Goal: Information Seeking & Learning: Learn about a topic

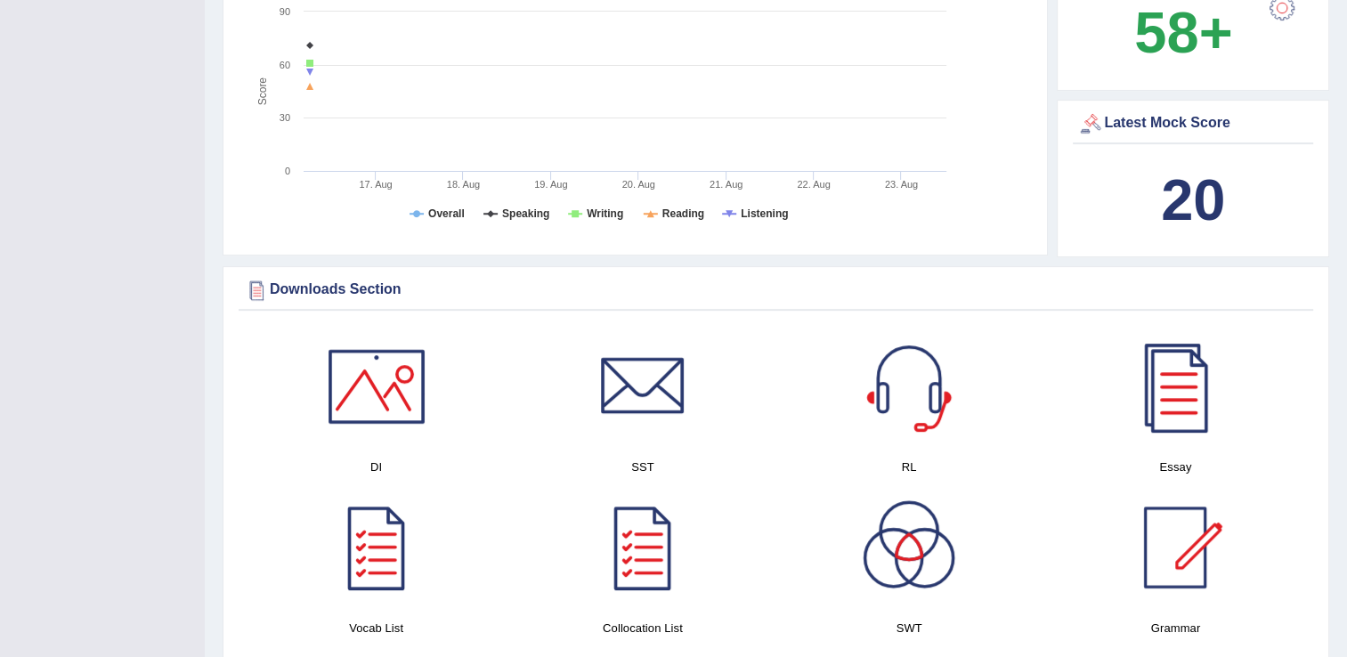
scroll to position [639, 0]
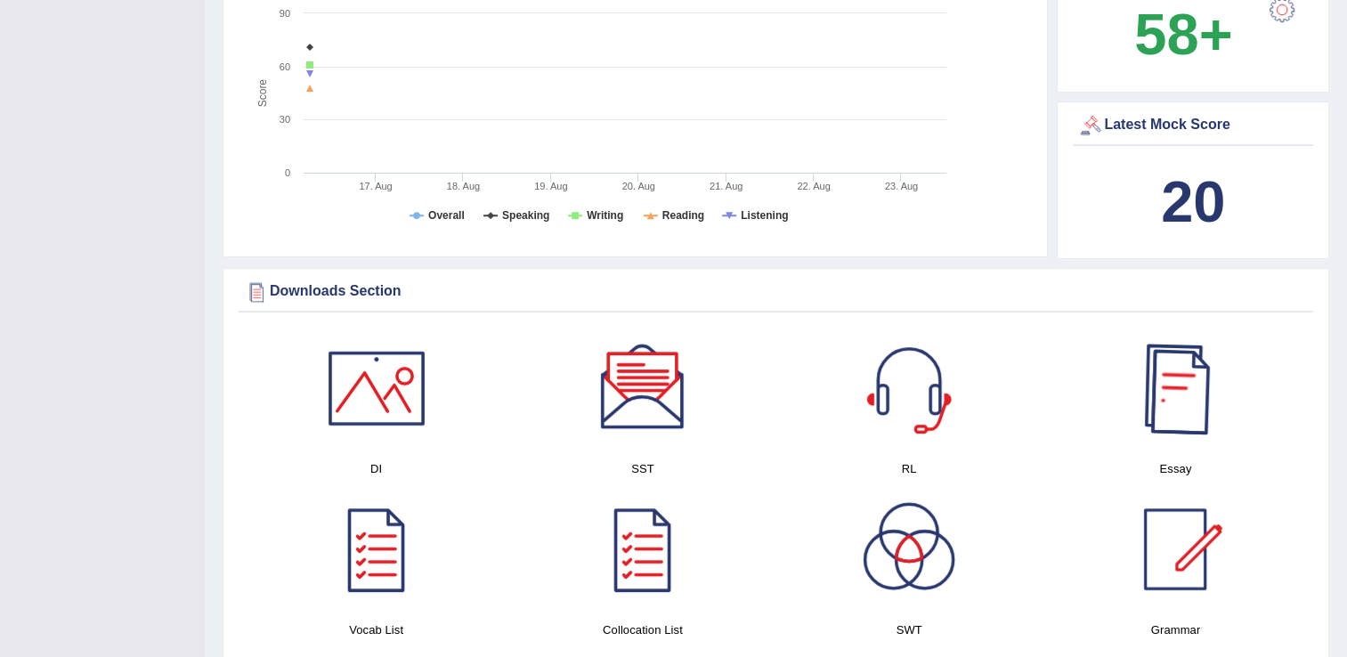
click at [1163, 379] on div at bounding box center [1175, 388] width 125 height 125
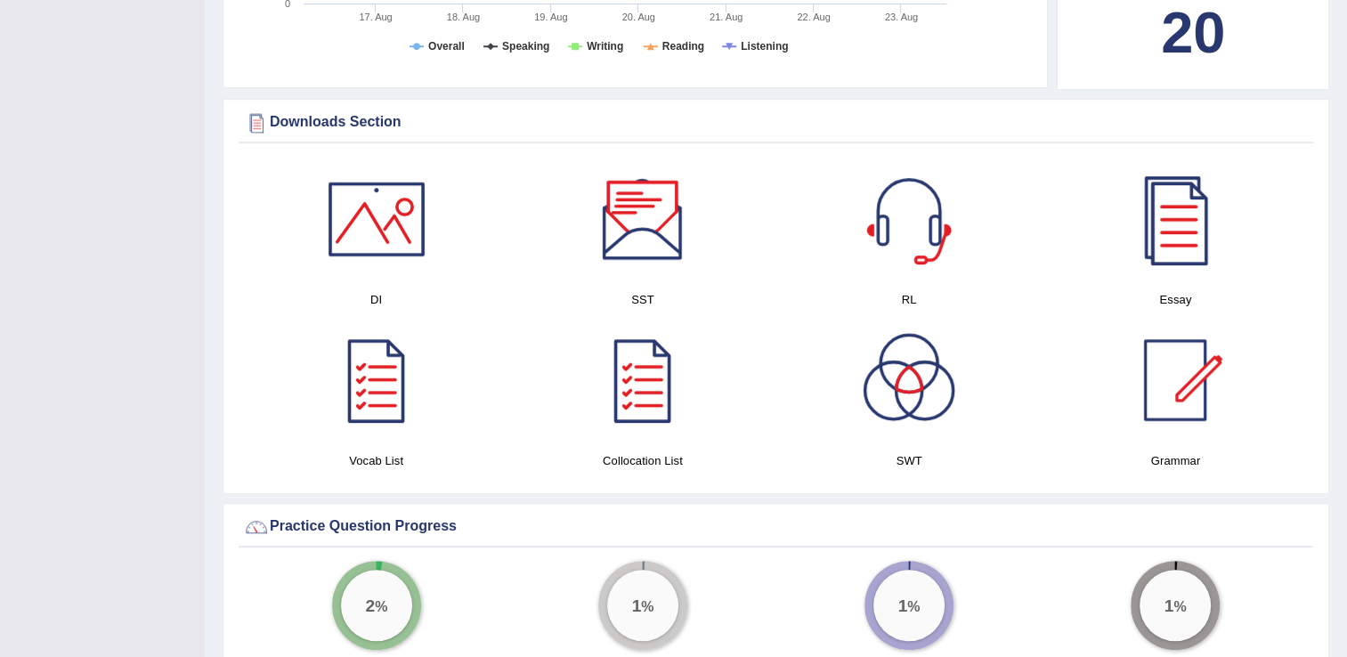
scroll to position [817, 0]
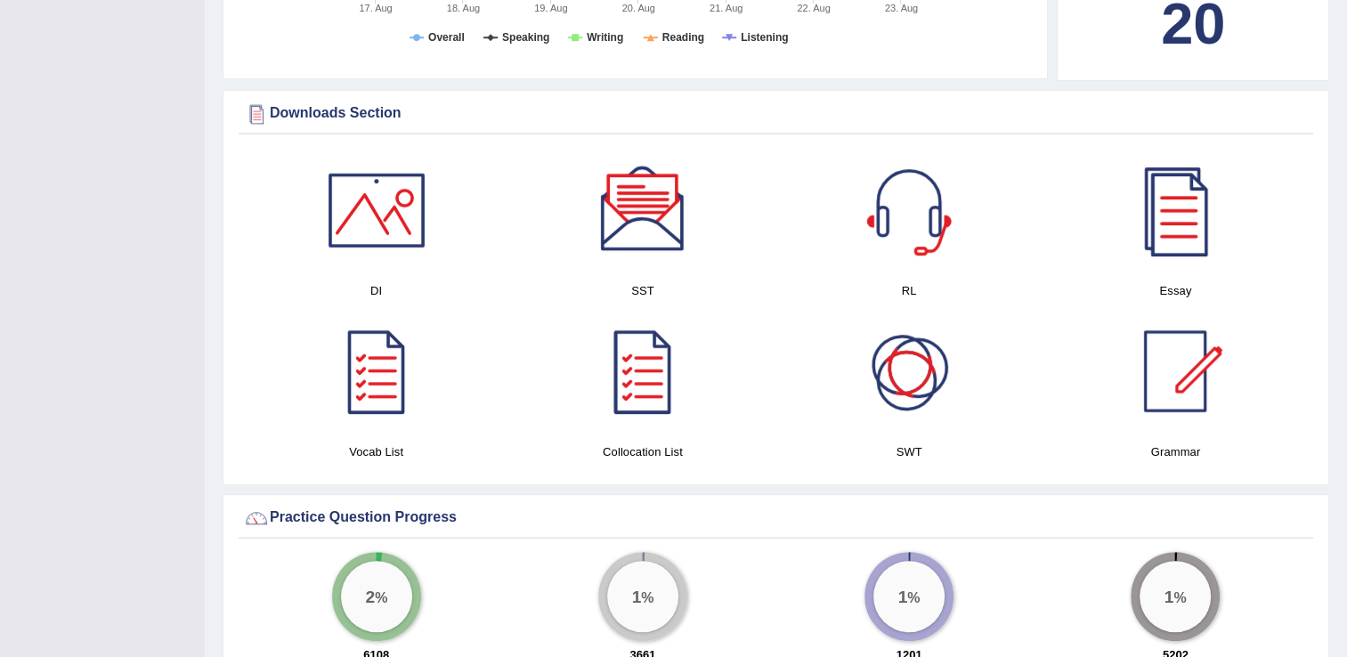
click at [920, 388] on div at bounding box center [909, 371] width 125 height 125
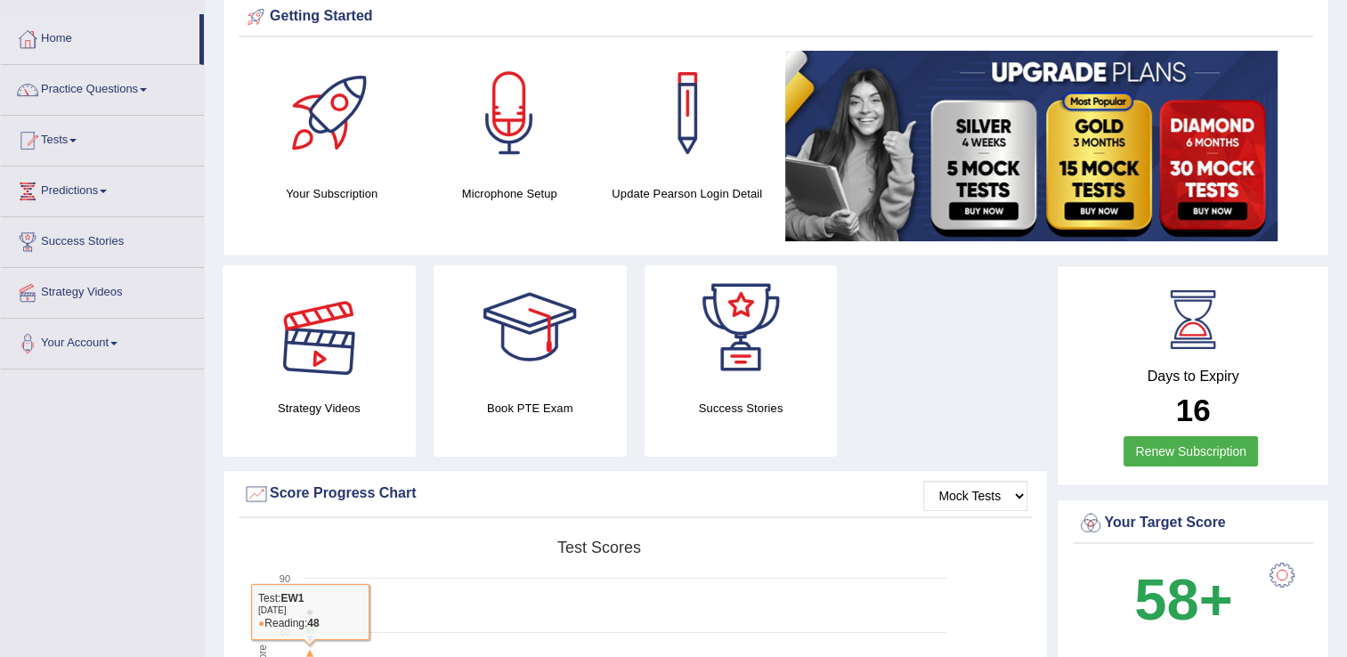
scroll to position [0, 0]
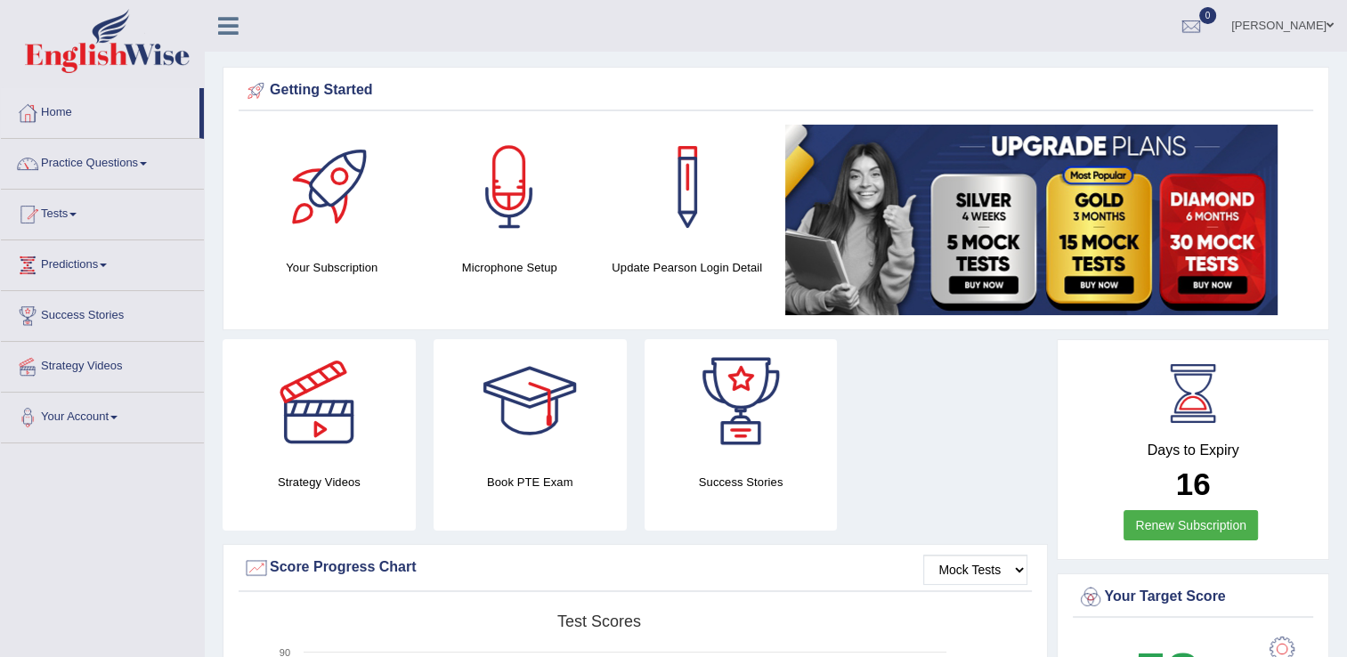
click at [356, 223] on div at bounding box center [332, 187] width 125 height 125
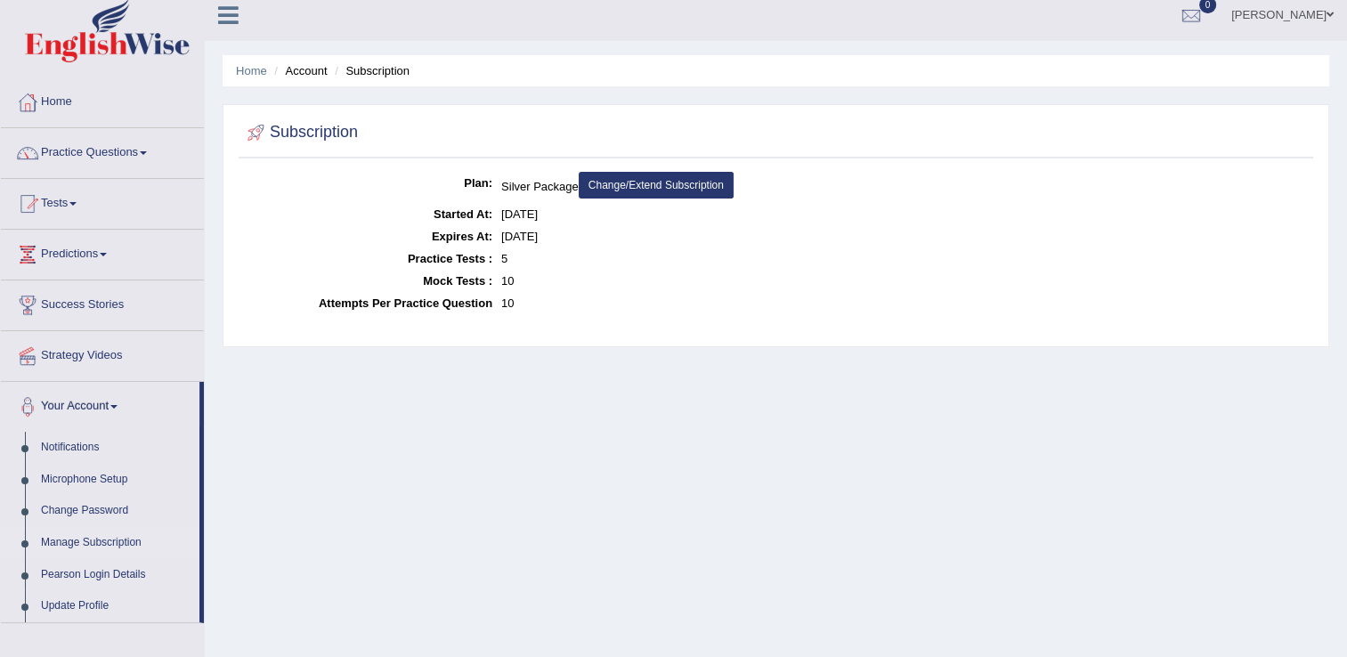
scroll to position [11, 0]
click at [483, 276] on dt "Mock Tests :" at bounding box center [367, 281] width 249 height 22
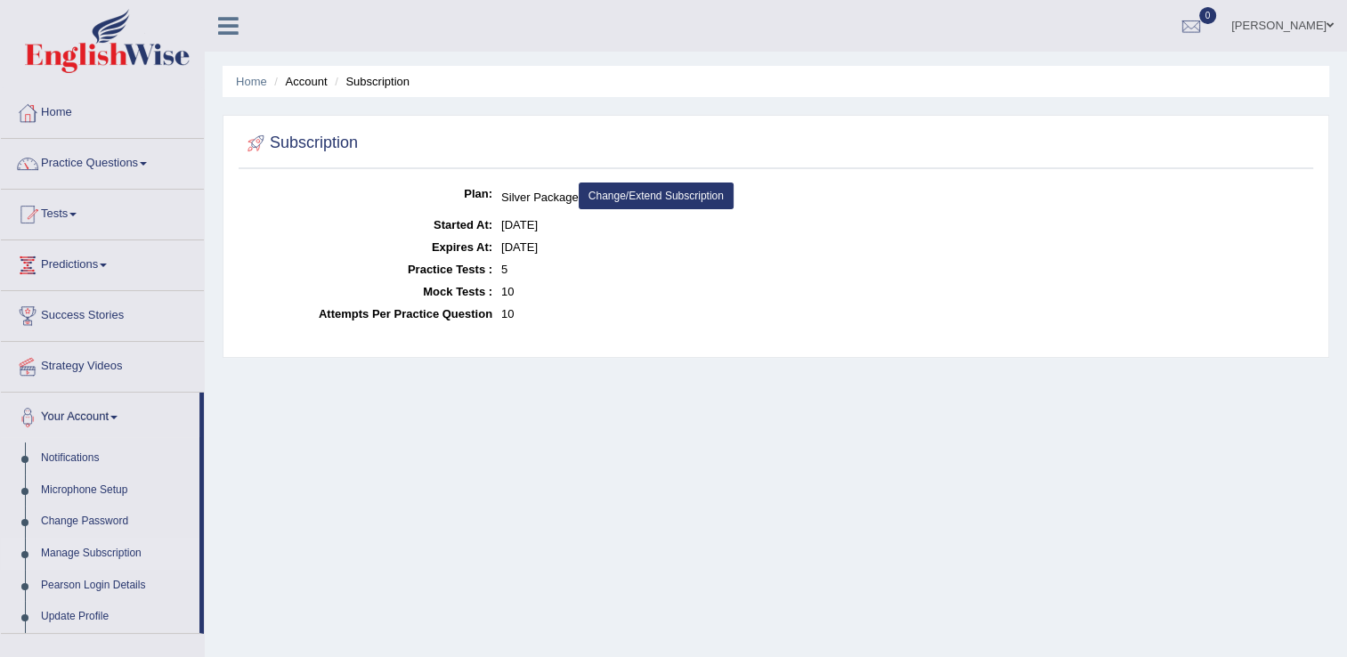
click at [383, 75] on li "Subscription" at bounding box center [369, 81] width 79 height 17
click at [299, 84] on li "Account" at bounding box center [298, 81] width 57 height 17
click at [64, 314] on link "Success Stories" at bounding box center [102, 313] width 203 height 45
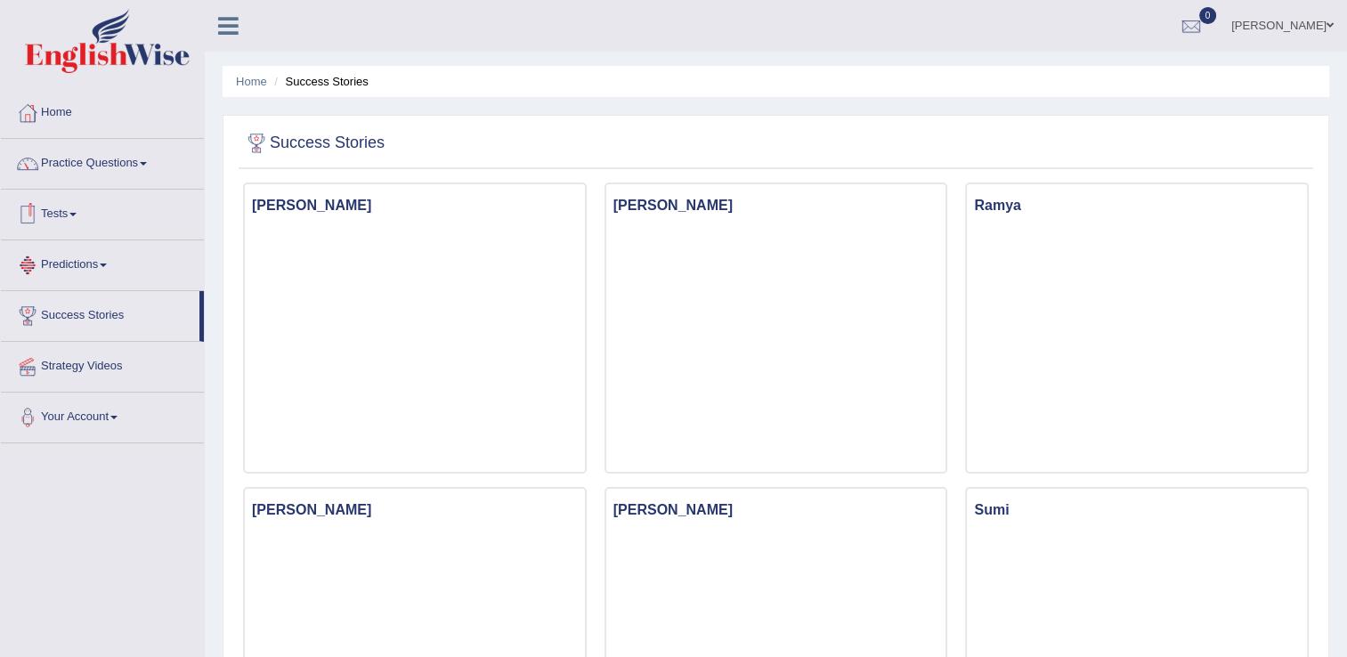
click at [64, 208] on link "Tests" at bounding box center [102, 212] width 203 height 45
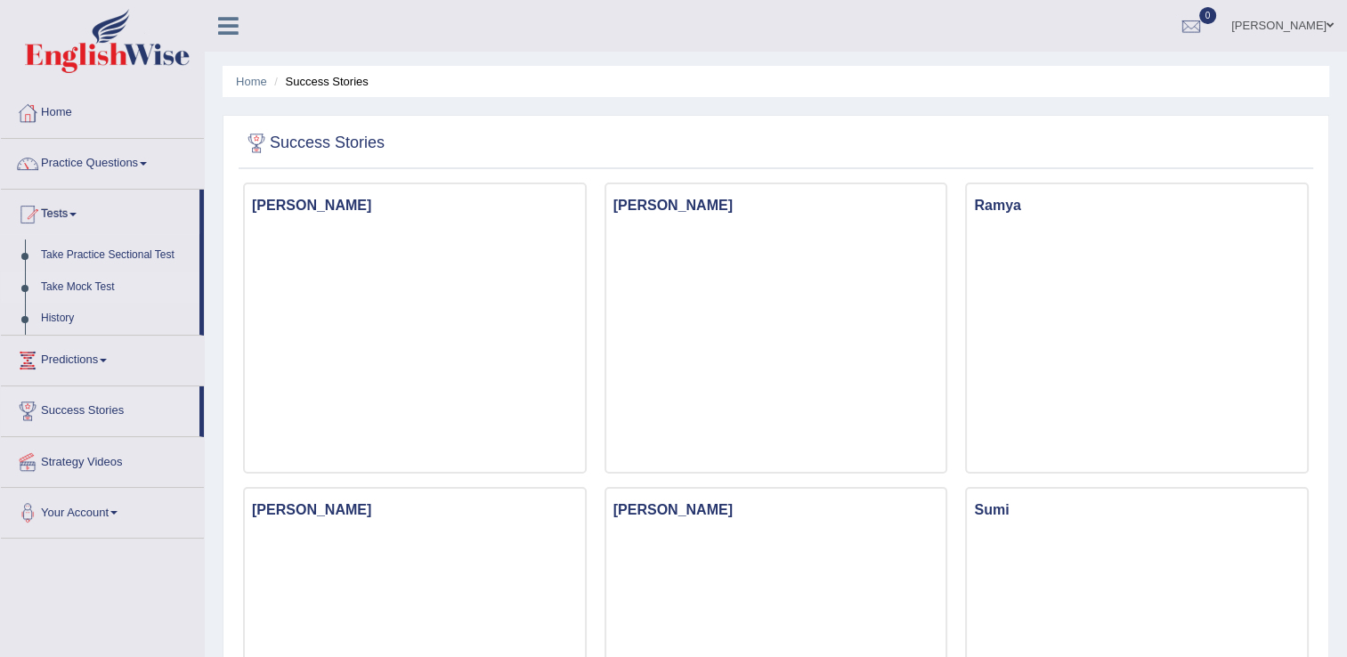
click at [74, 288] on link "Take Mock Test" at bounding box center [116, 288] width 166 height 32
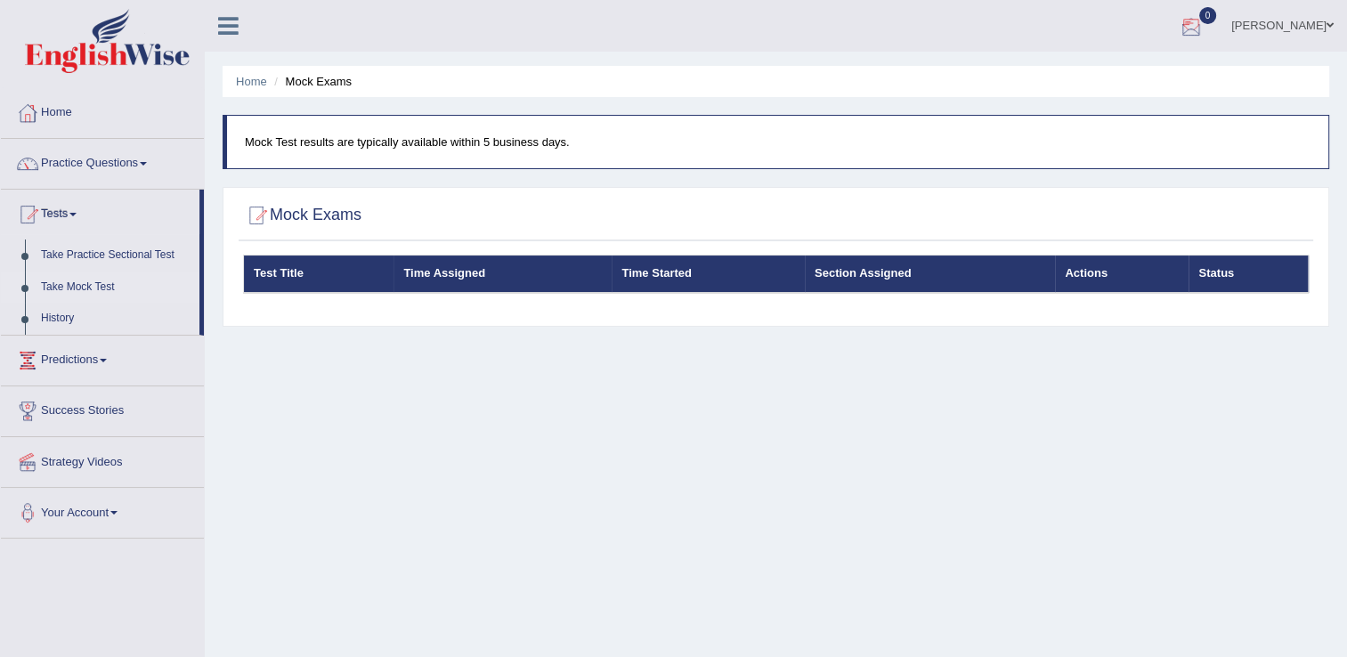
click at [1188, 25] on div at bounding box center [1191, 26] width 27 height 27
click at [101, 162] on link "Practice Questions" at bounding box center [102, 161] width 203 height 45
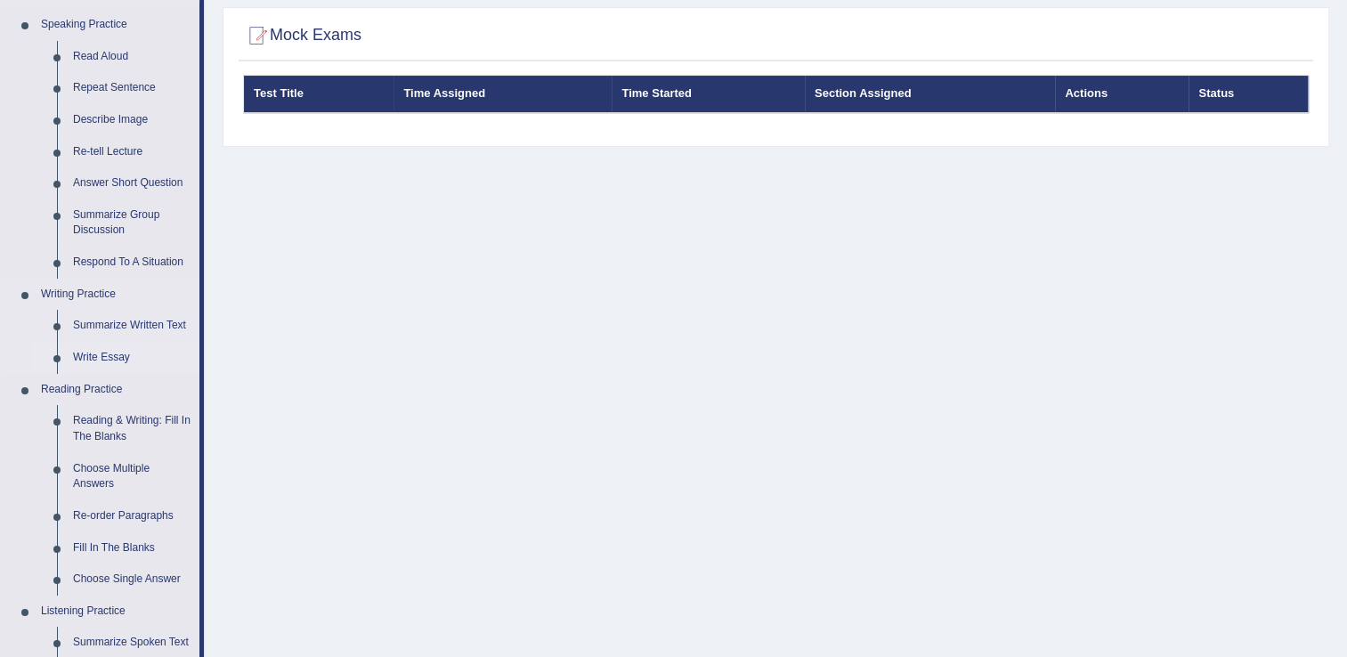
scroll to position [178, 0]
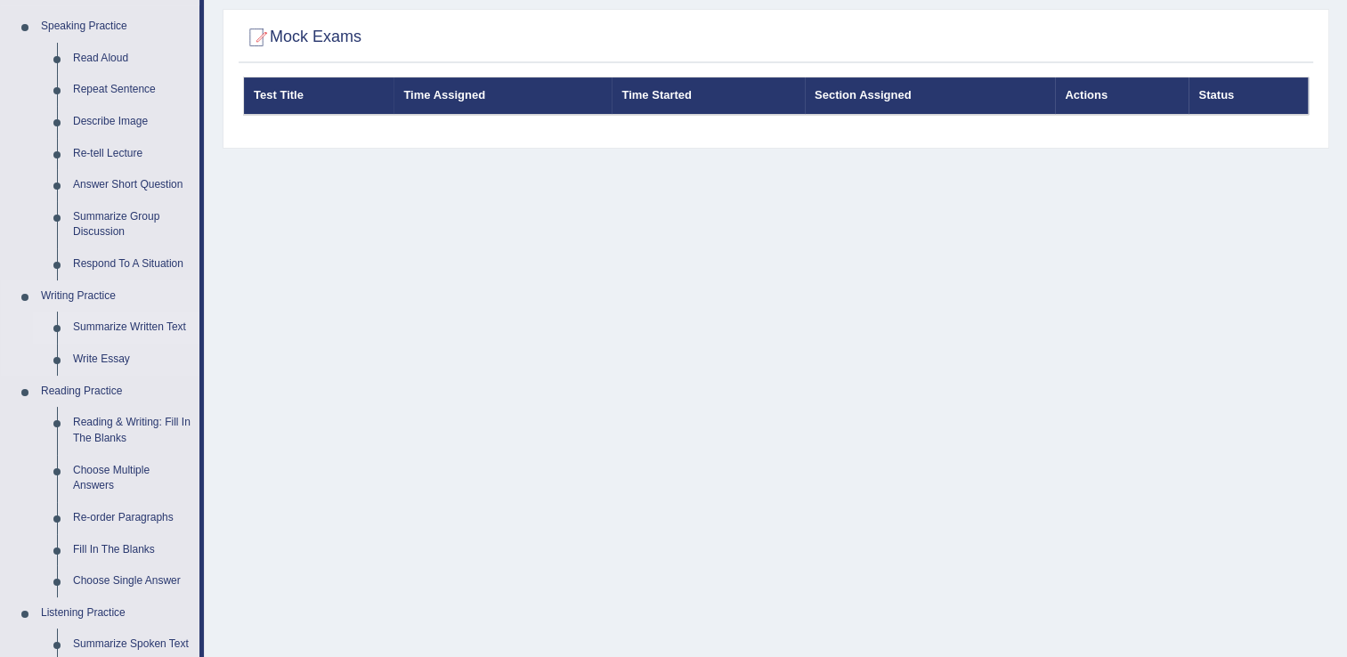
click at [117, 329] on link "Summarize Written Text" at bounding box center [132, 328] width 134 height 32
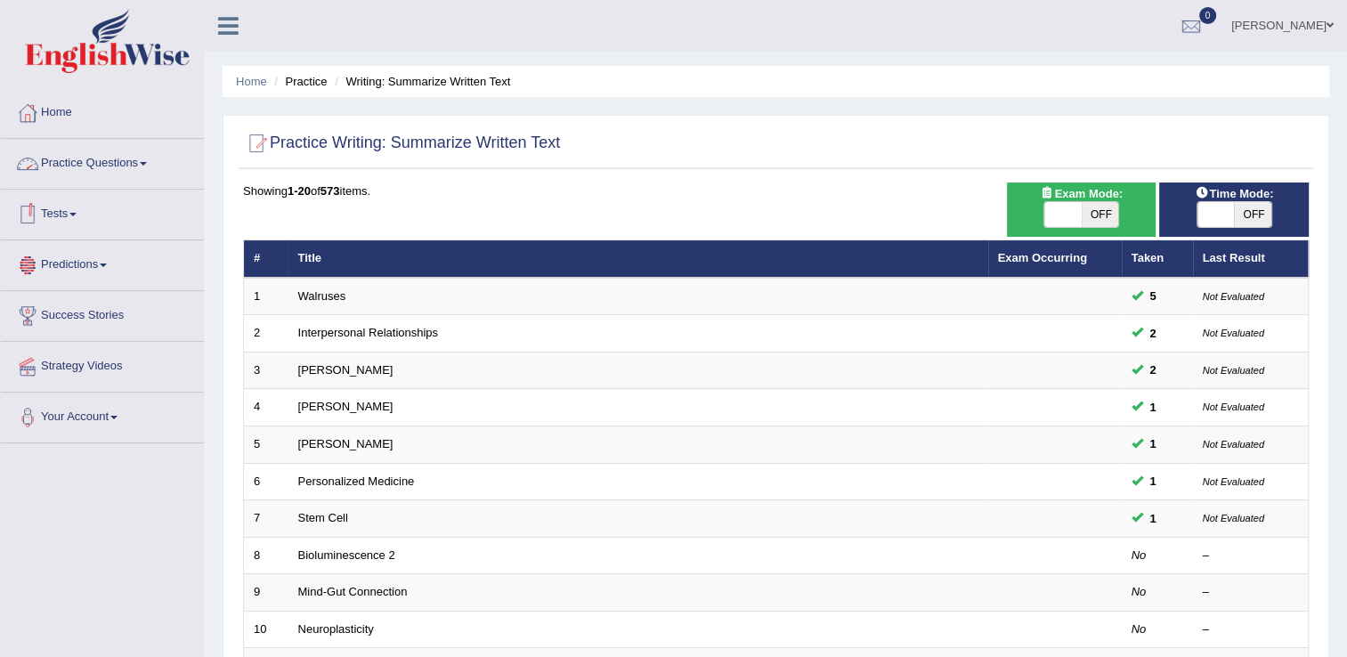
click at [78, 173] on link "Practice Questions" at bounding box center [102, 161] width 203 height 45
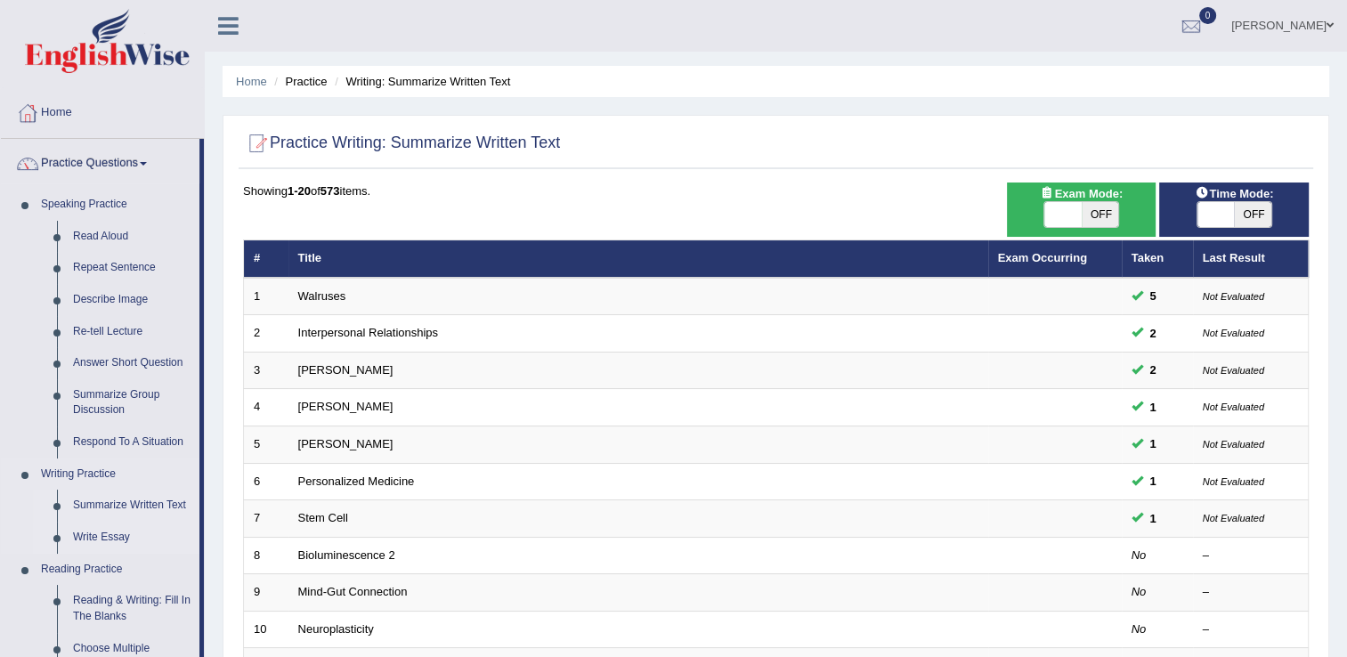
click at [99, 531] on link "Write Essay" at bounding box center [132, 538] width 134 height 32
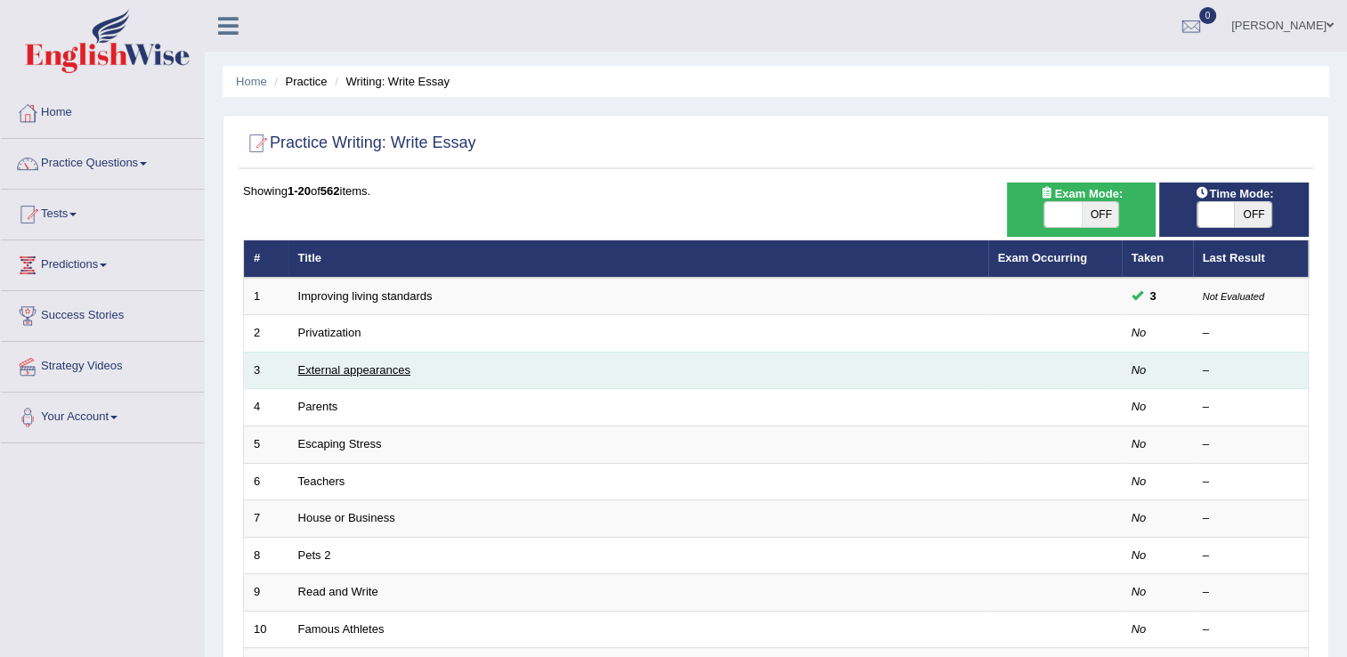
click at [320, 365] on link "External appearances" at bounding box center [354, 369] width 112 height 13
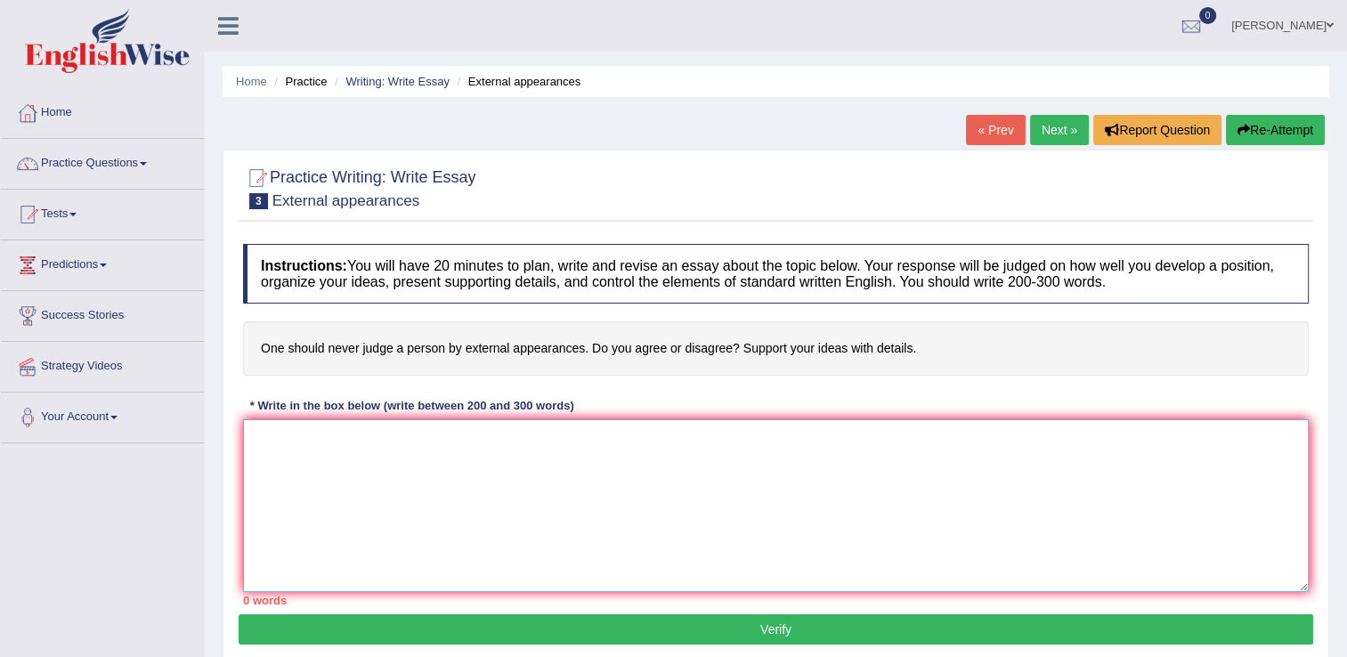
drag, startPoint x: 426, startPoint y: 472, endPoint x: 434, endPoint y: 465, distance: 10.7
click at [433, 466] on textarea at bounding box center [776, 505] width 1066 height 173
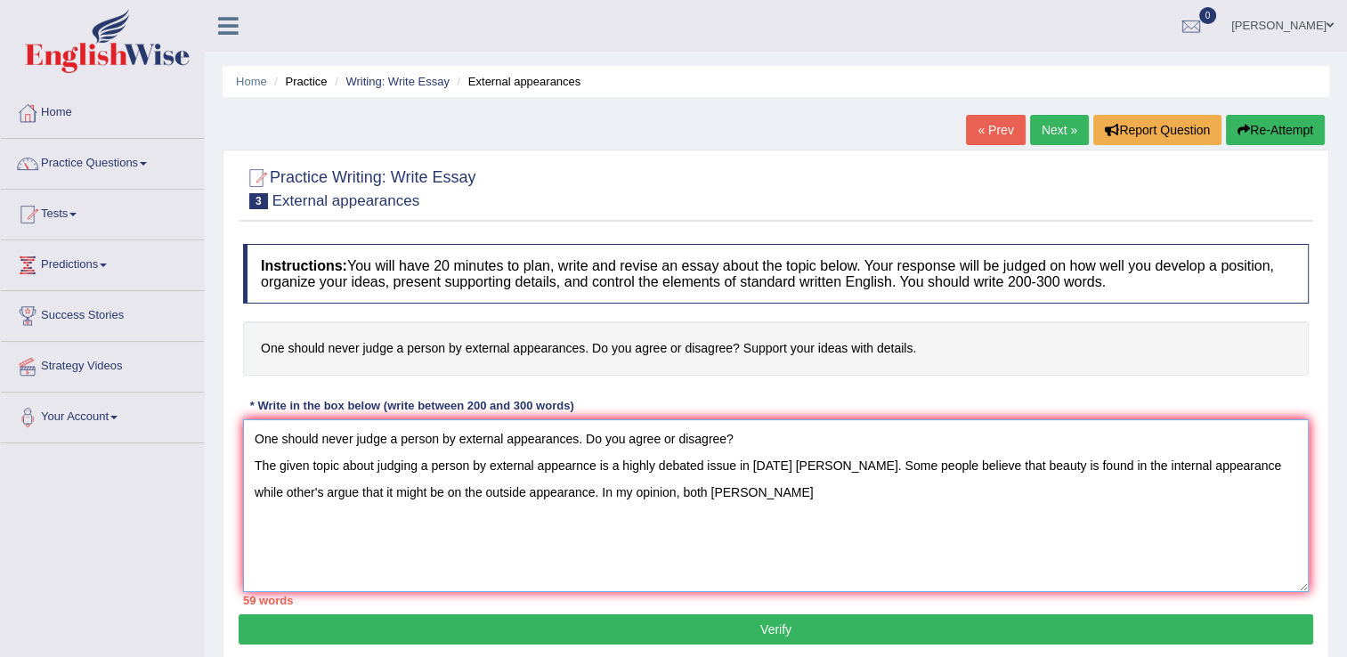
click at [646, 492] on textarea "One should never judge a person by external appearances. Do you agree or disagr…" at bounding box center [776, 505] width 1066 height 173
click at [752, 485] on textarea "One should never judge a person by external appearances. Do you agree or disagr…" at bounding box center [776, 505] width 1066 height 173
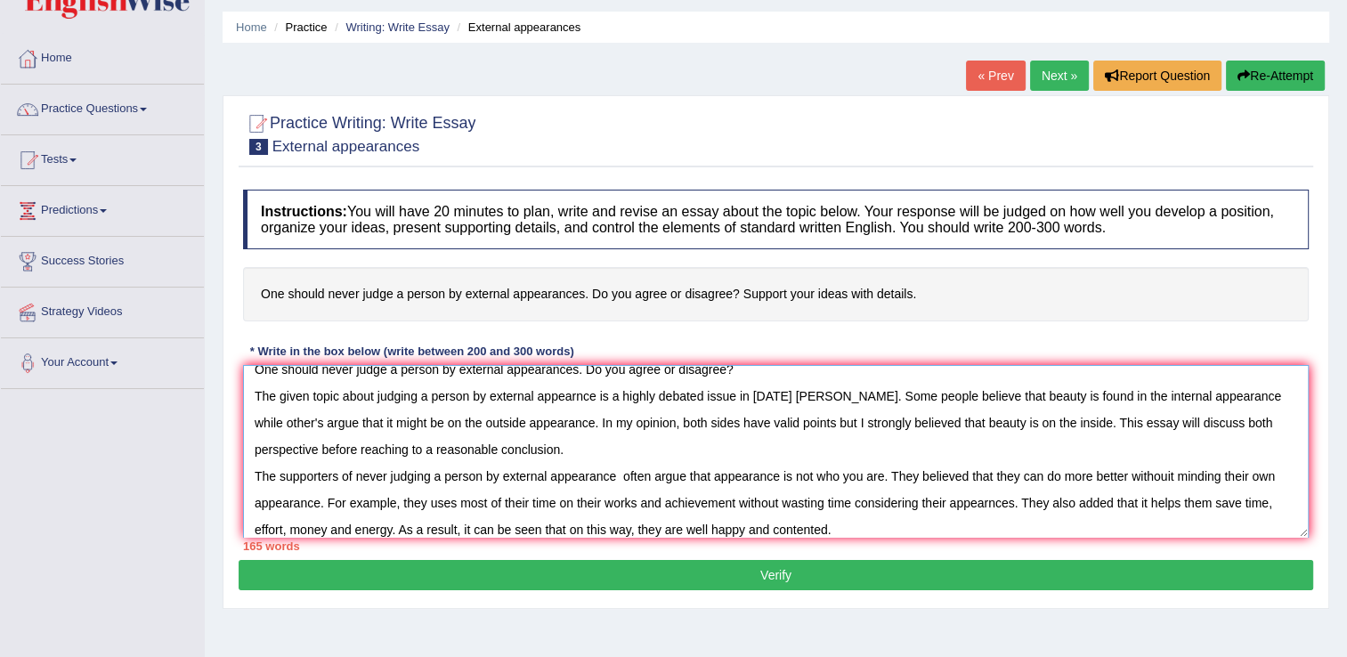
scroll to position [42, 0]
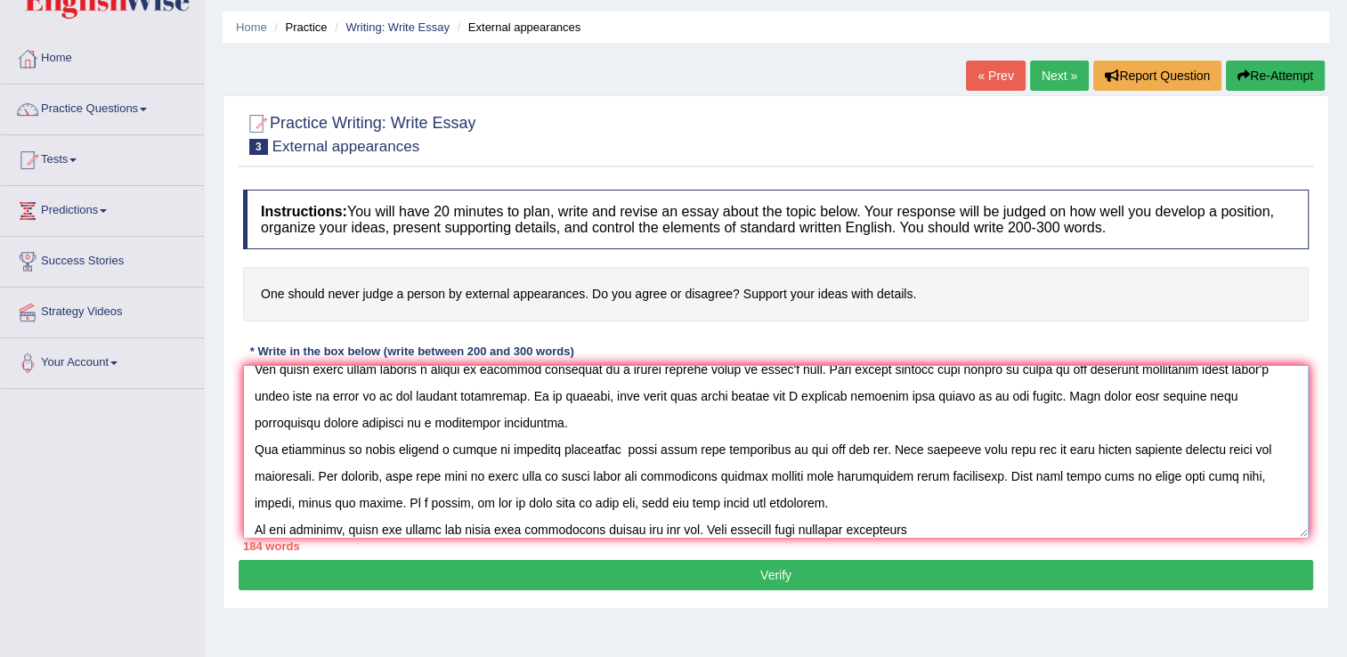
click at [894, 529] on textarea at bounding box center [776, 451] width 1066 height 173
click at [937, 531] on textarea at bounding box center [776, 451] width 1066 height 173
click at [1110, 531] on textarea at bounding box center [776, 451] width 1066 height 173
click at [1233, 530] on textarea at bounding box center [776, 451] width 1066 height 173
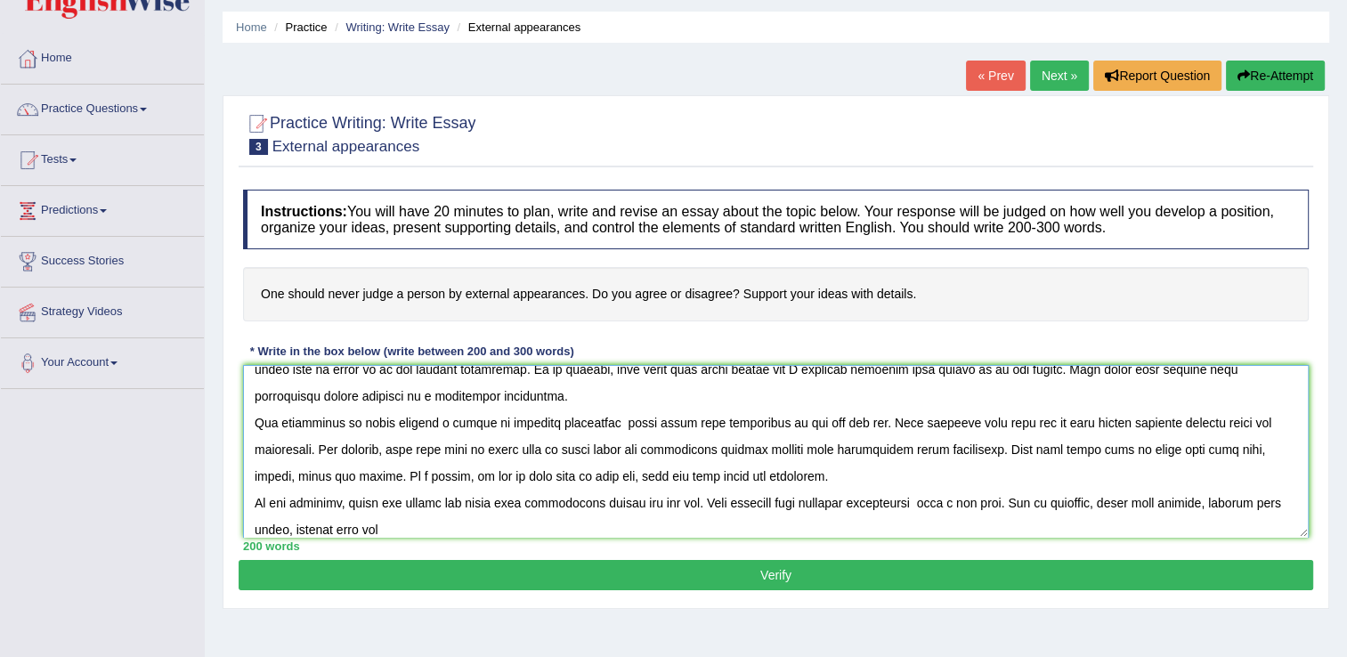
click at [315, 529] on textarea at bounding box center [776, 451] width 1066 height 173
click at [449, 529] on textarea at bounding box center [776, 451] width 1066 height 173
click at [306, 523] on textarea at bounding box center [776, 451] width 1066 height 173
click at [510, 530] on textarea at bounding box center [776, 451] width 1066 height 173
click at [1218, 501] on textarea at bounding box center [776, 451] width 1066 height 173
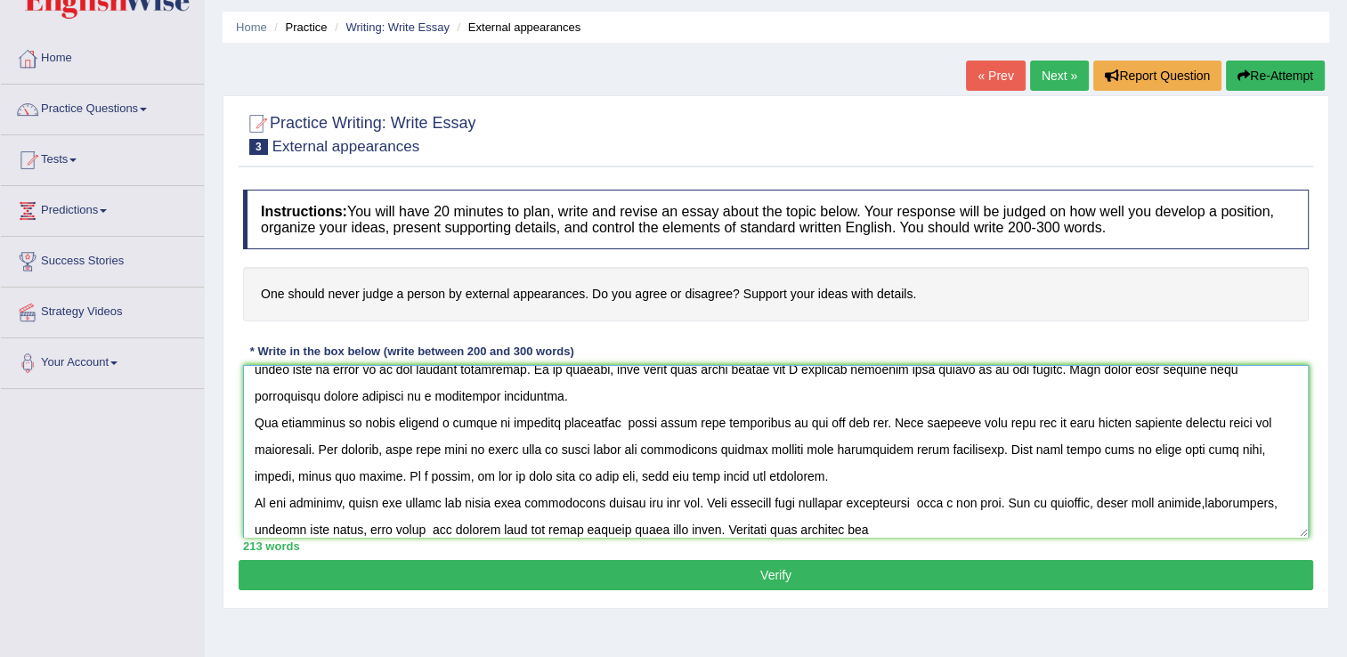
click at [1007, 531] on textarea at bounding box center [776, 451] width 1066 height 173
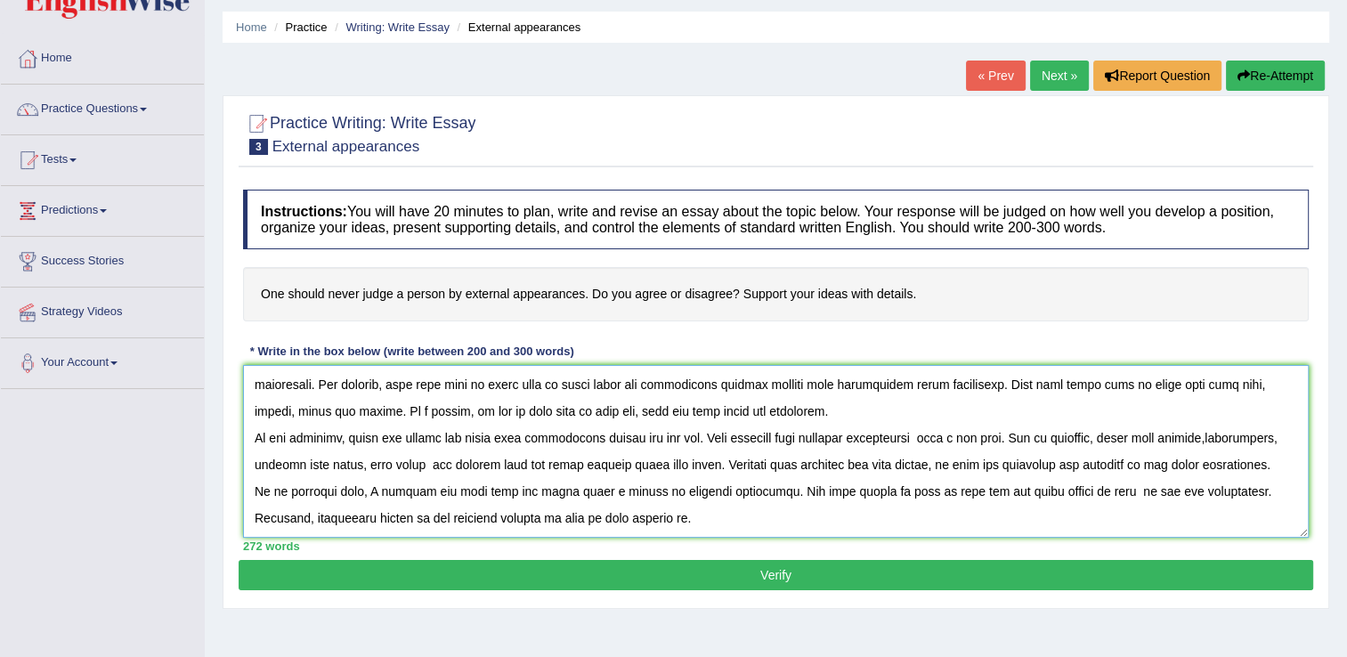
scroll to position [175, 0]
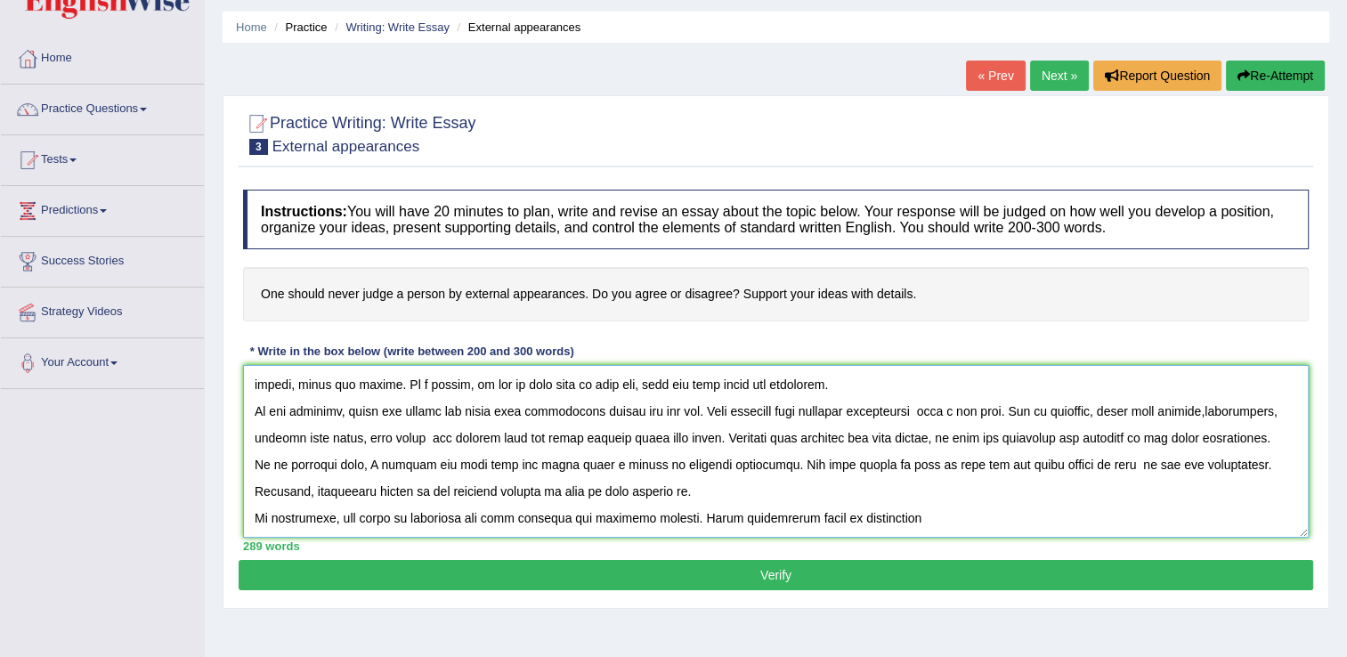
click at [792, 529] on textarea at bounding box center [776, 451] width 1066 height 173
click at [788, 529] on textarea at bounding box center [776, 451] width 1066 height 173
click at [997, 528] on textarea at bounding box center [776, 451] width 1066 height 173
click at [762, 526] on textarea at bounding box center [776, 451] width 1066 height 173
click at [822, 531] on textarea at bounding box center [776, 451] width 1066 height 173
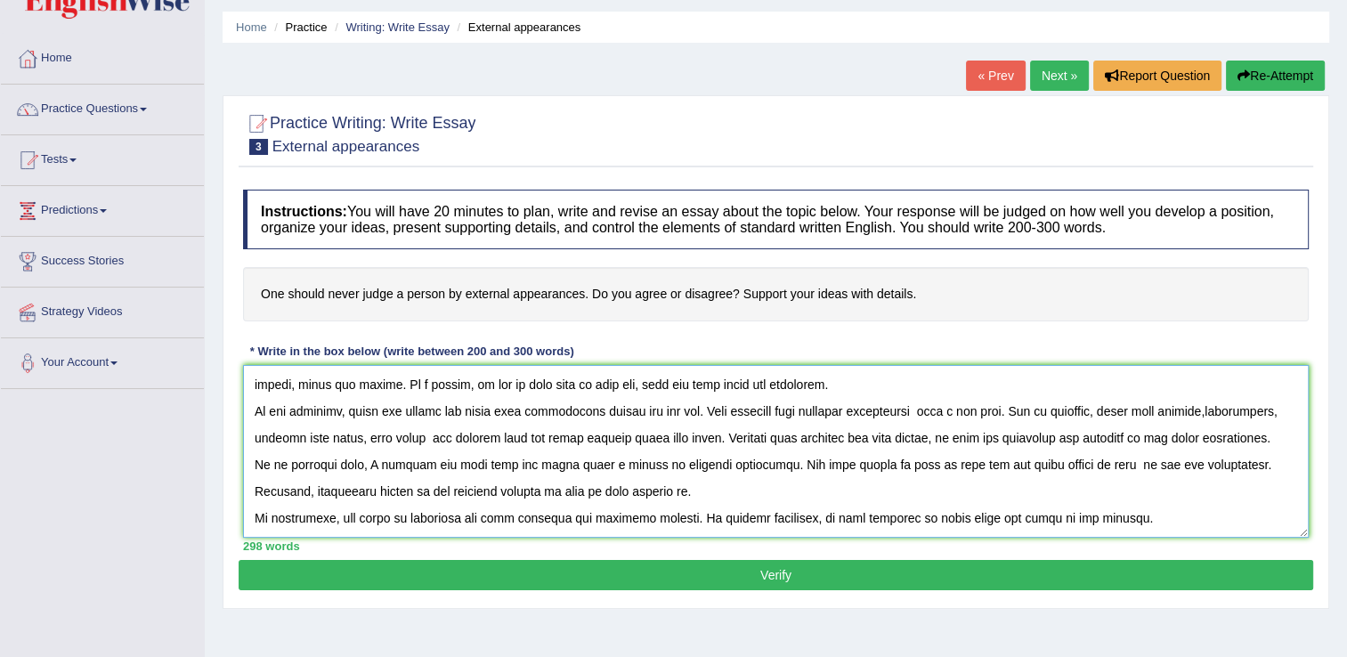
scroll to position [186, 0]
type textarea "One should never judge a person by external appearances. Do you agree or disagr…"
click at [694, 580] on button "Verify" at bounding box center [776, 575] width 1074 height 30
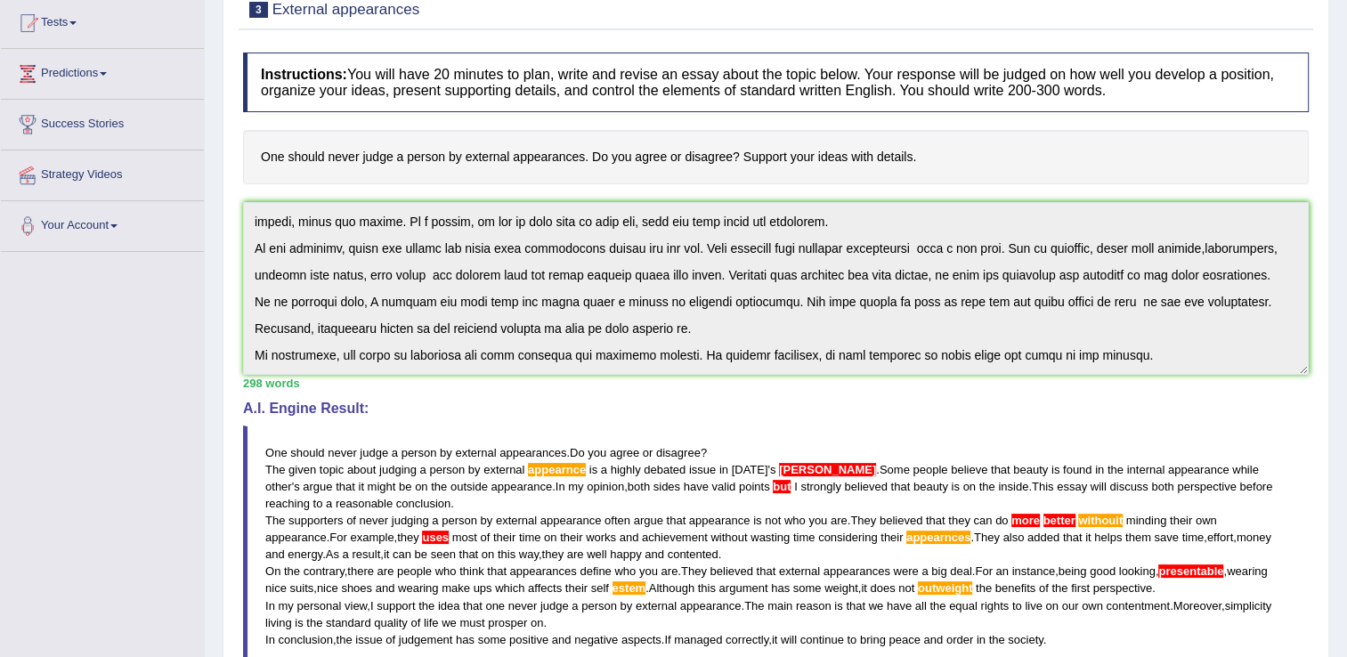
scroll to position [180, 0]
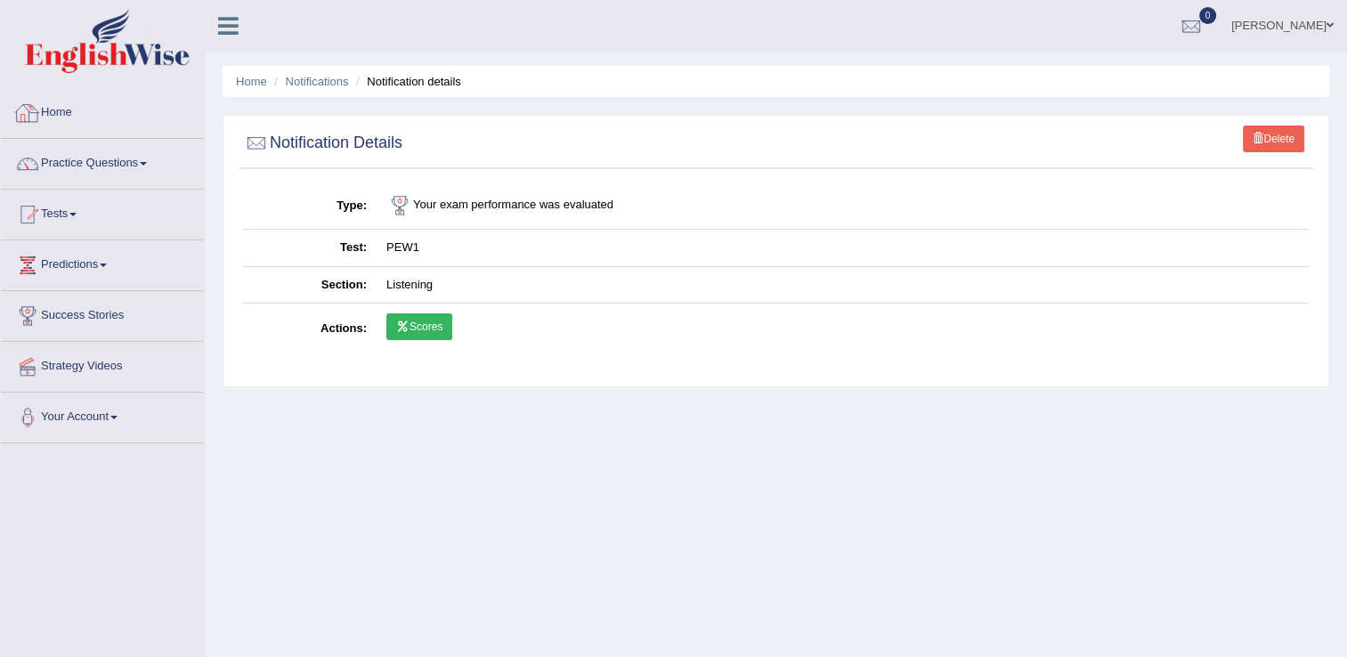
click at [54, 109] on link "Home" at bounding box center [102, 110] width 203 height 45
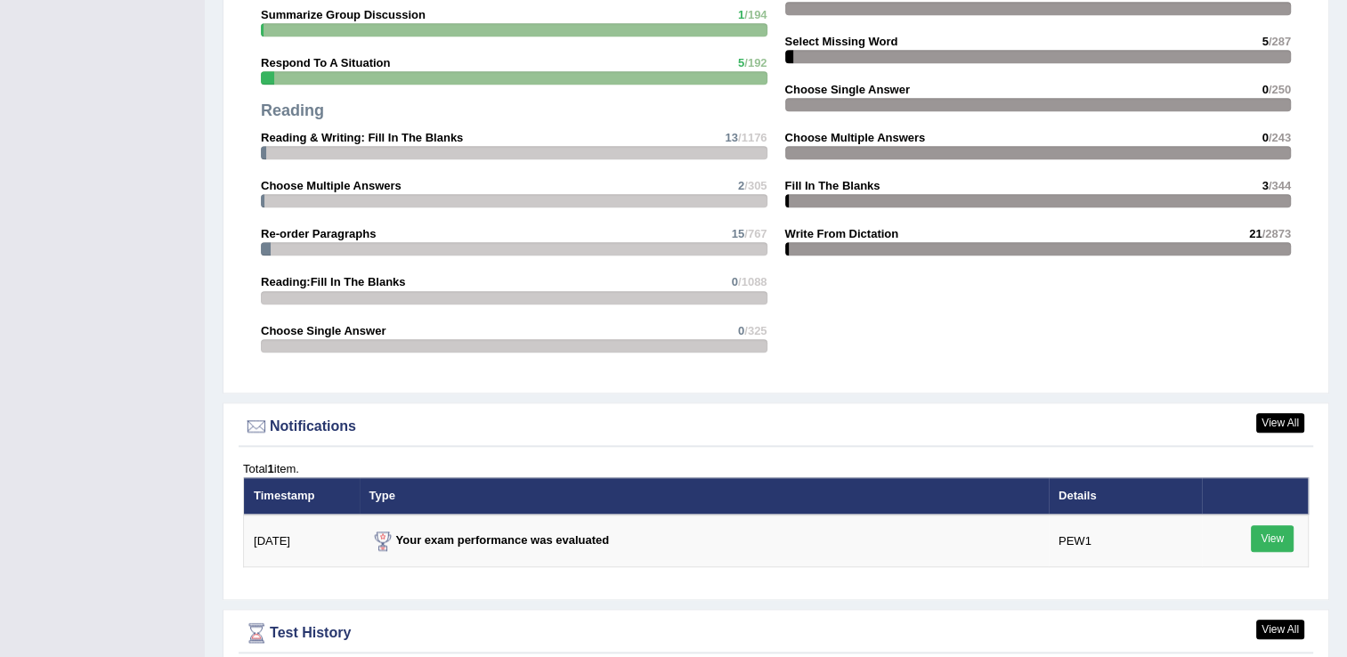
scroll to position [1780, 0]
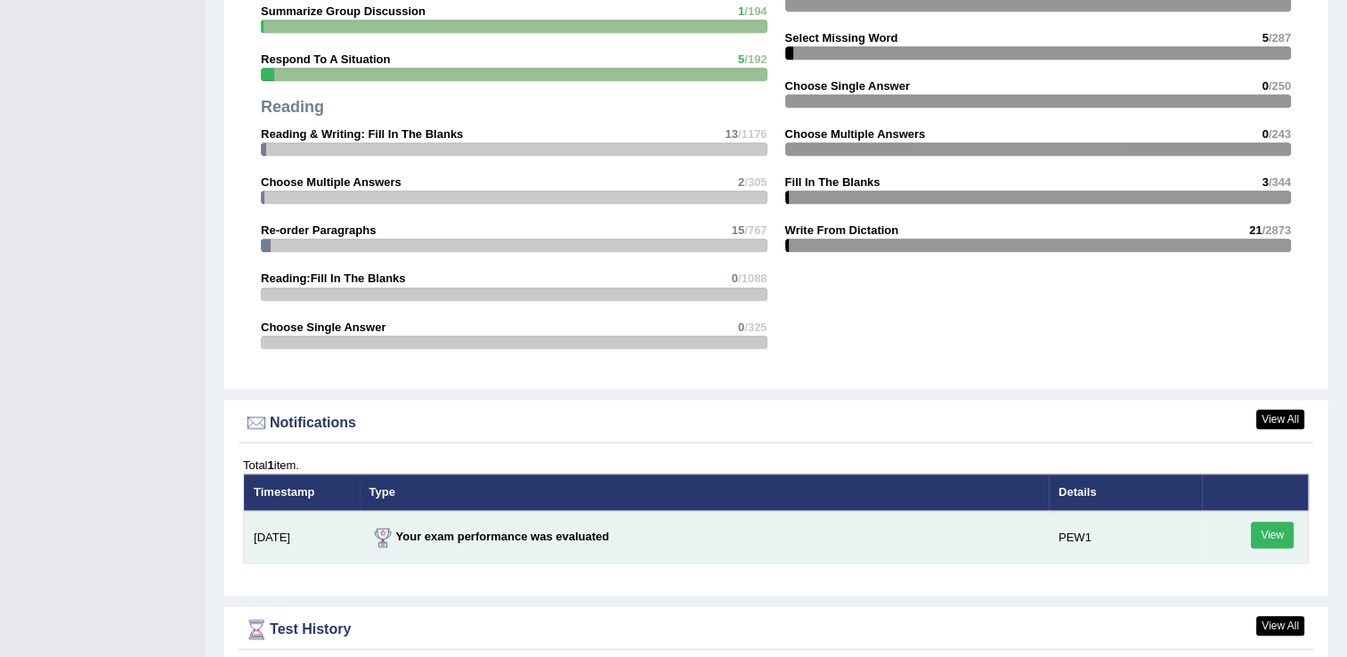
click at [1285, 533] on link "View" at bounding box center [1272, 535] width 43 height 27
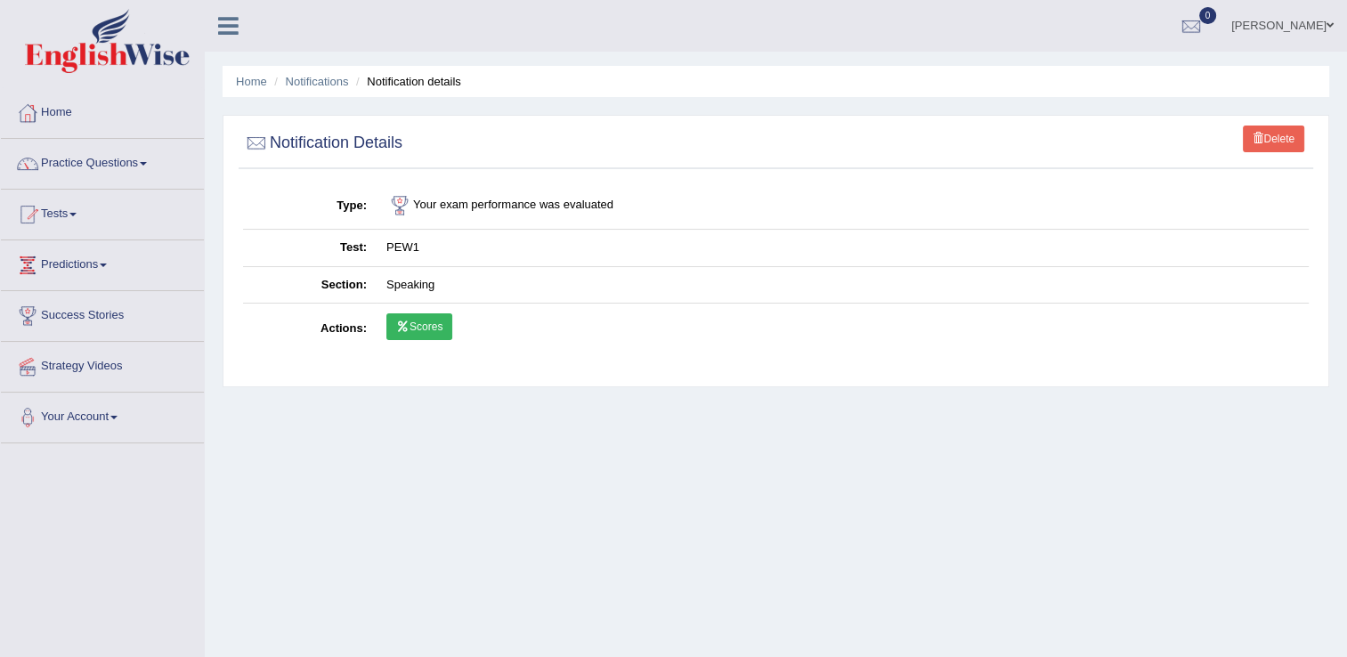
click at [435, 325] on link "Scores" at bounding box center [419, 326] width 66 height 27
click at [69, 104] on link "Home" at bounding box center [102, 110] width 203 height 45
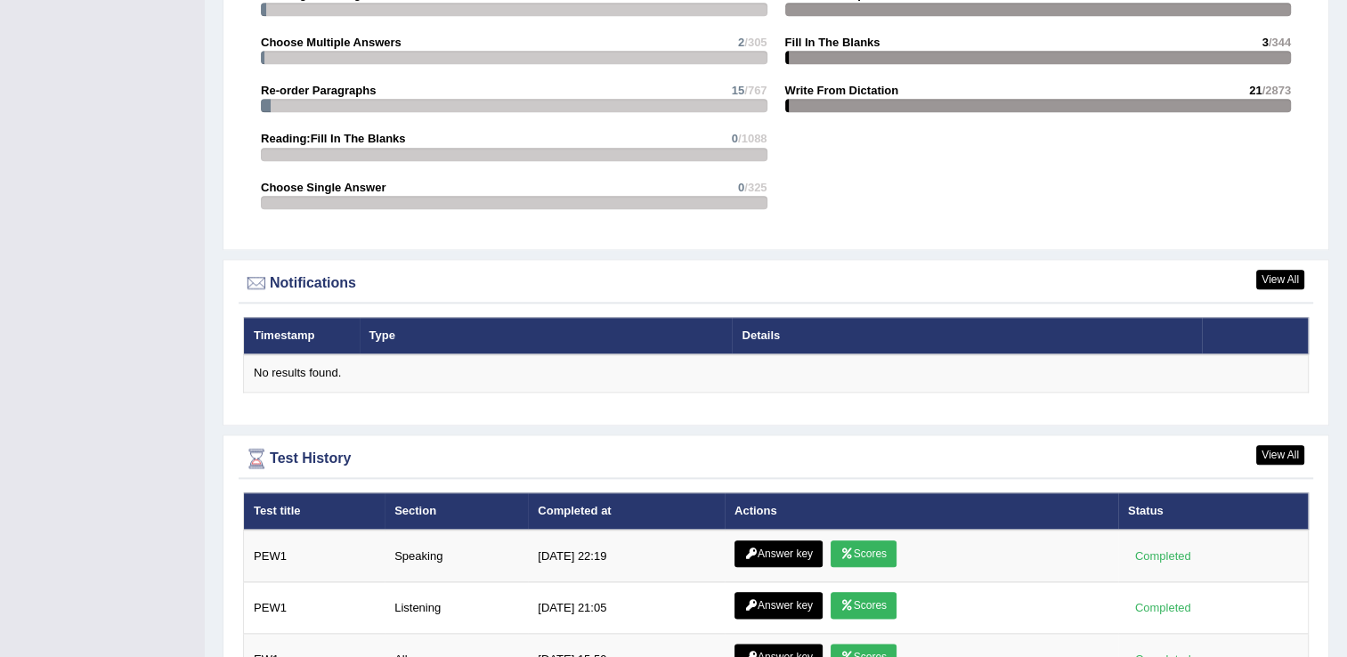
scroll to position [1958, 0]
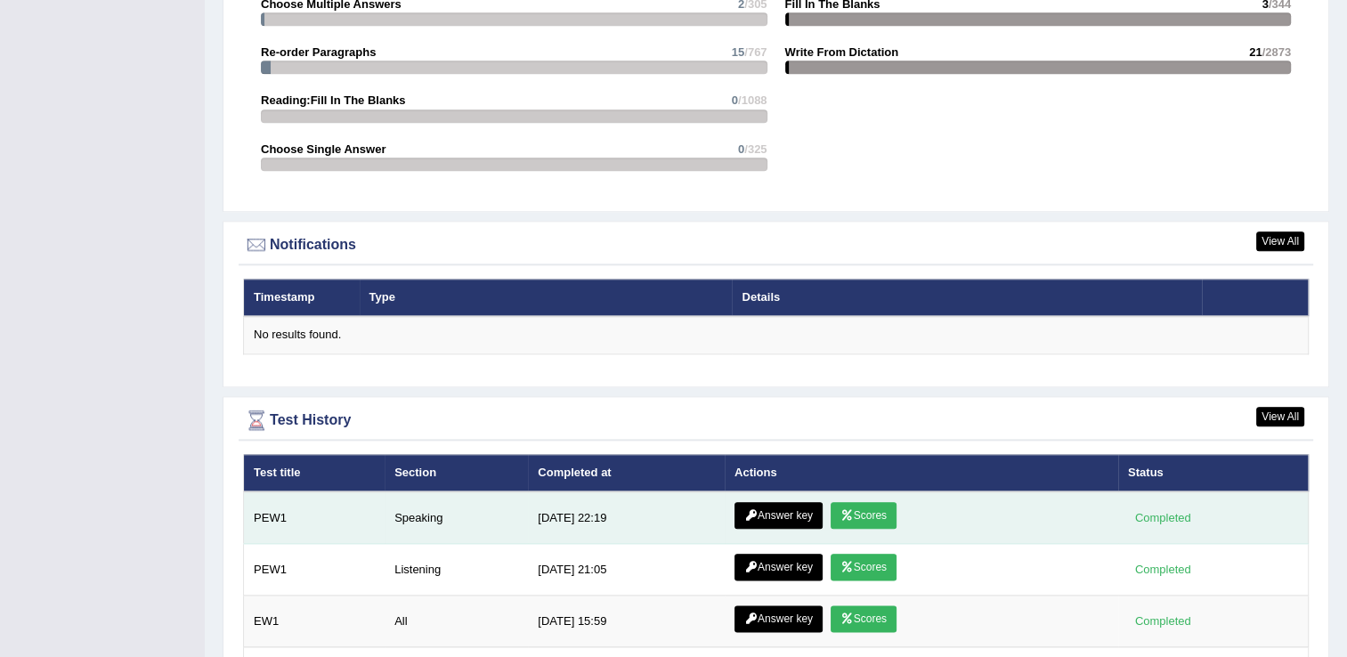
click at [871, 507] on link "Scores" at bounding box center [864, 515] width 66 height 27
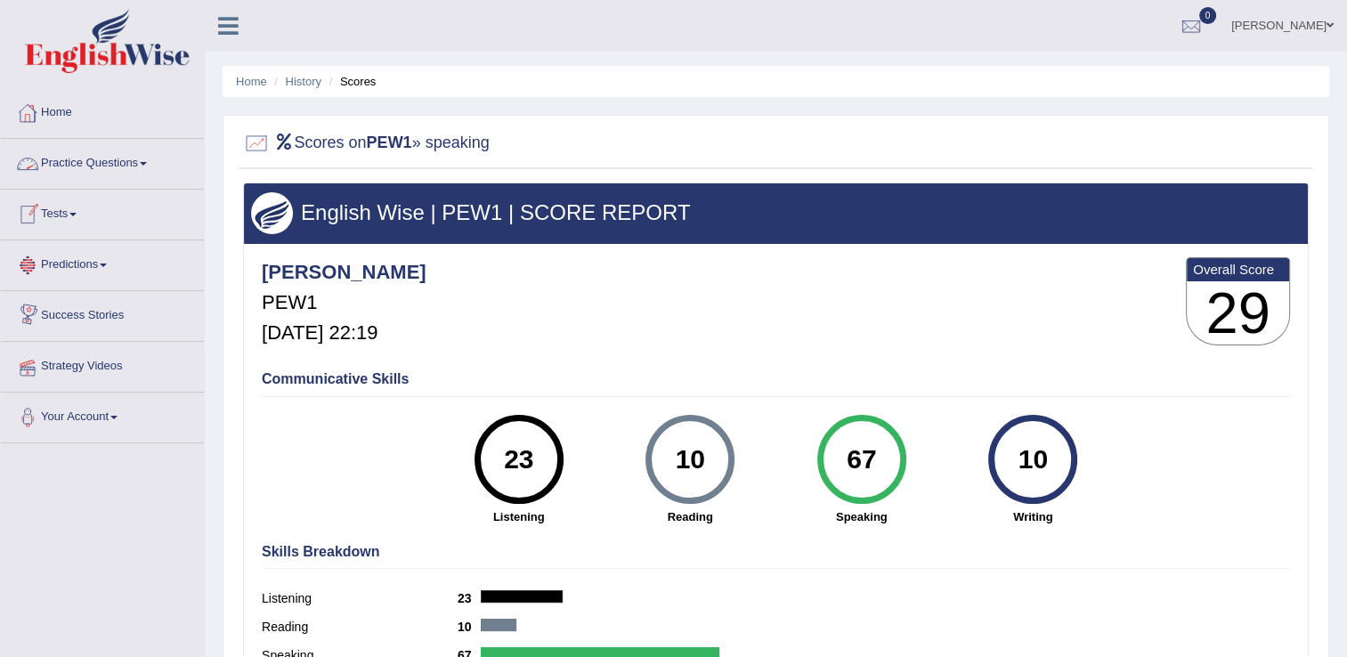
click at [49, 109] on link "Home" at bounding box center [102, 110] width 203 height 45
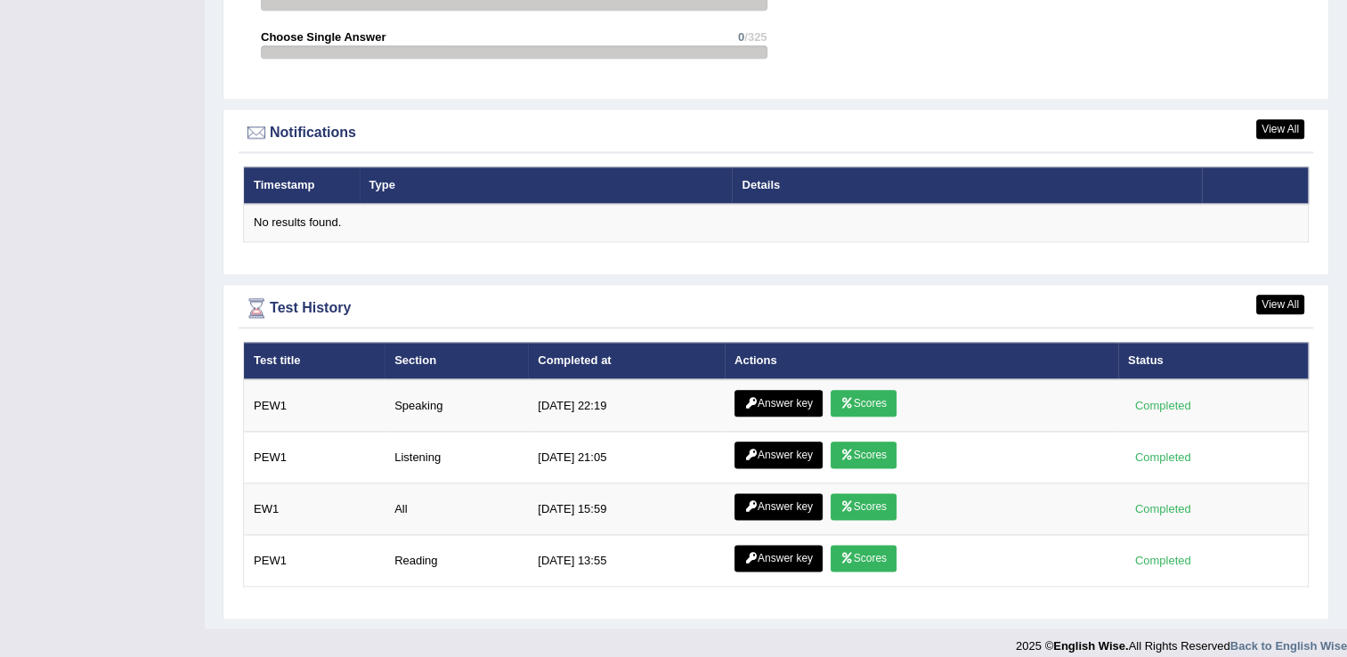
scroll to position [2078, 0]
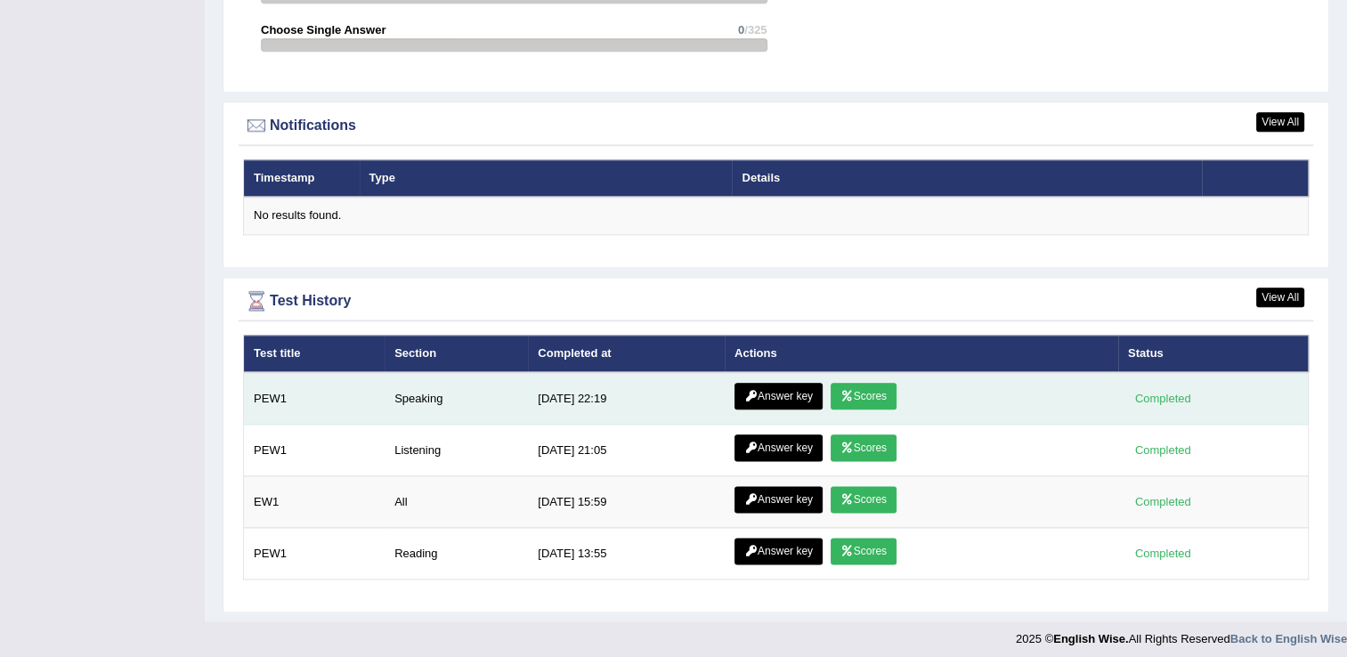
click at [780, 386] on link "Answer key" at bounding box center [778, 396] width 88 height 27
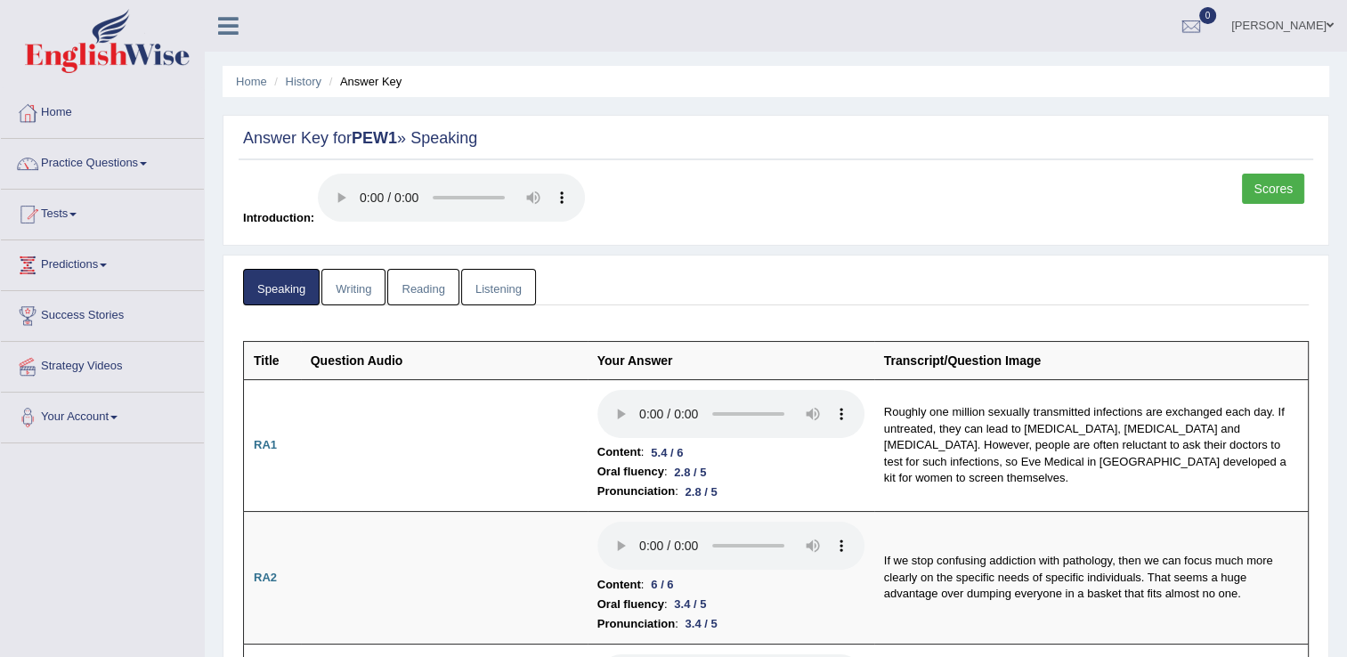
click at [361, 286] on link "Writing" at bounding box center [353, 287] width 64 height 36
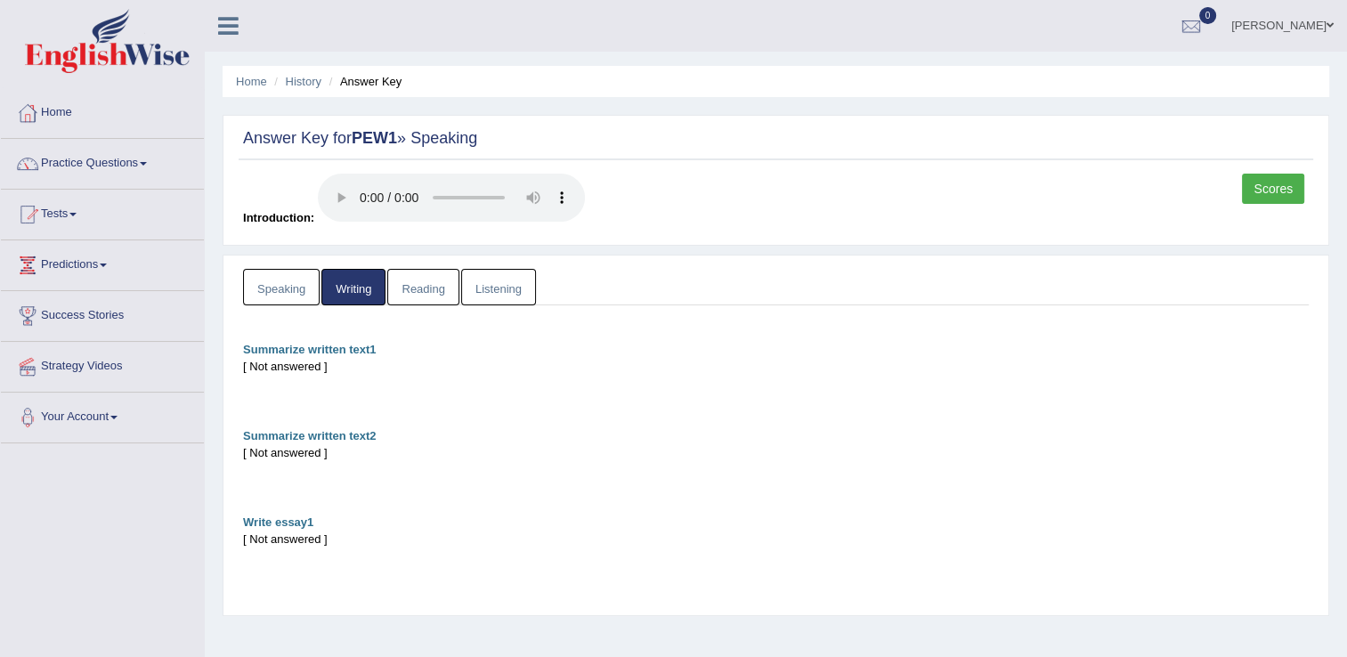
click at [399, 297] on link "Reading" at bounding box center [422, 287] width 71 height 36
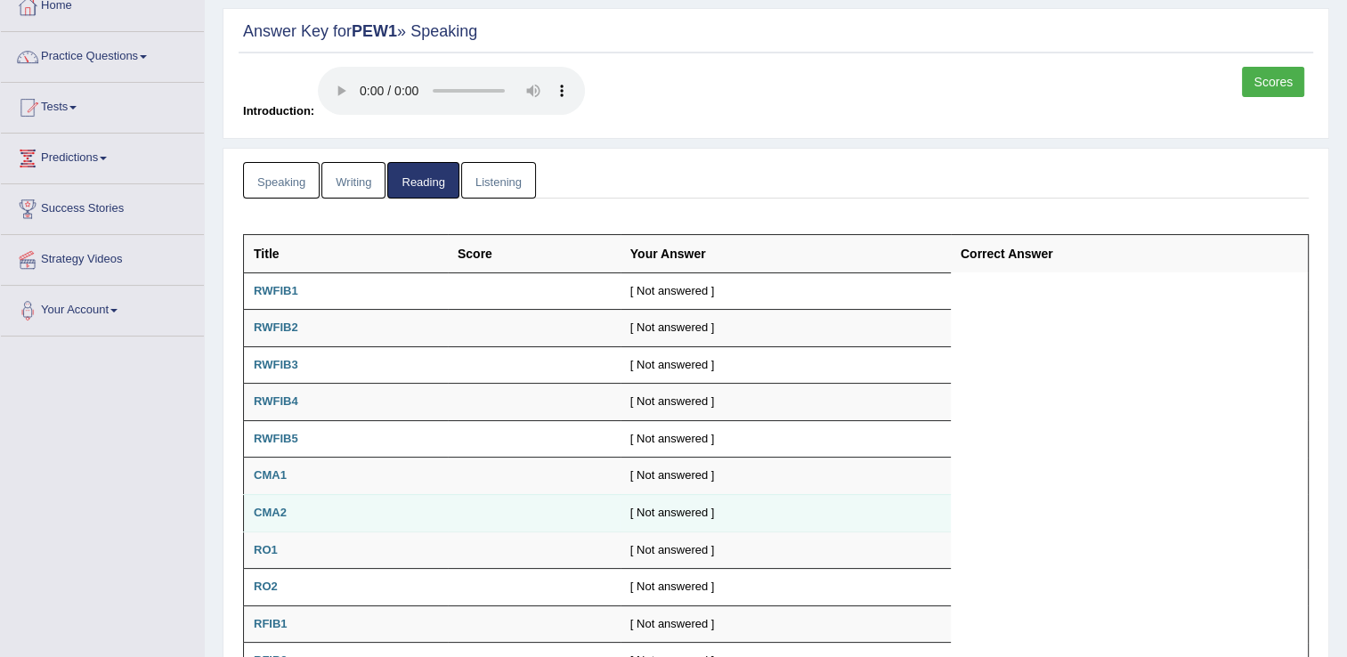
scroll to position [89, 0]
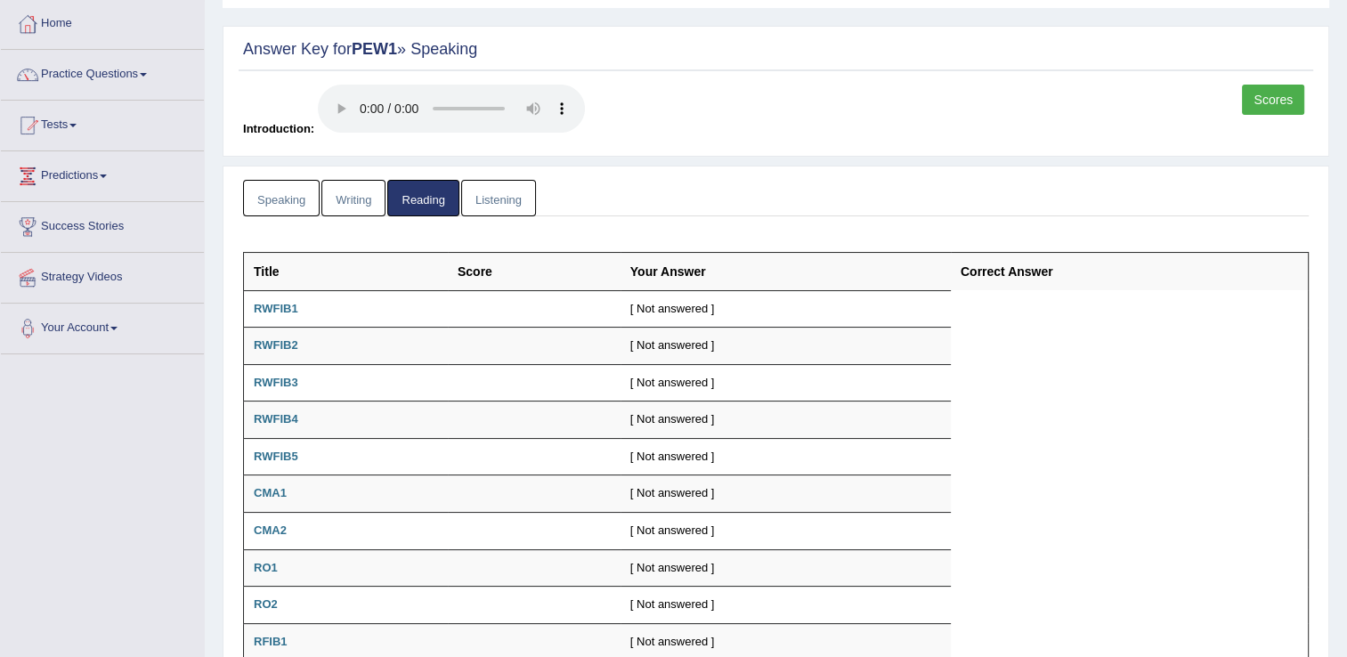
click at [481, 205] on link "Listening" at bounding box center [498, 198] width 75 height 36
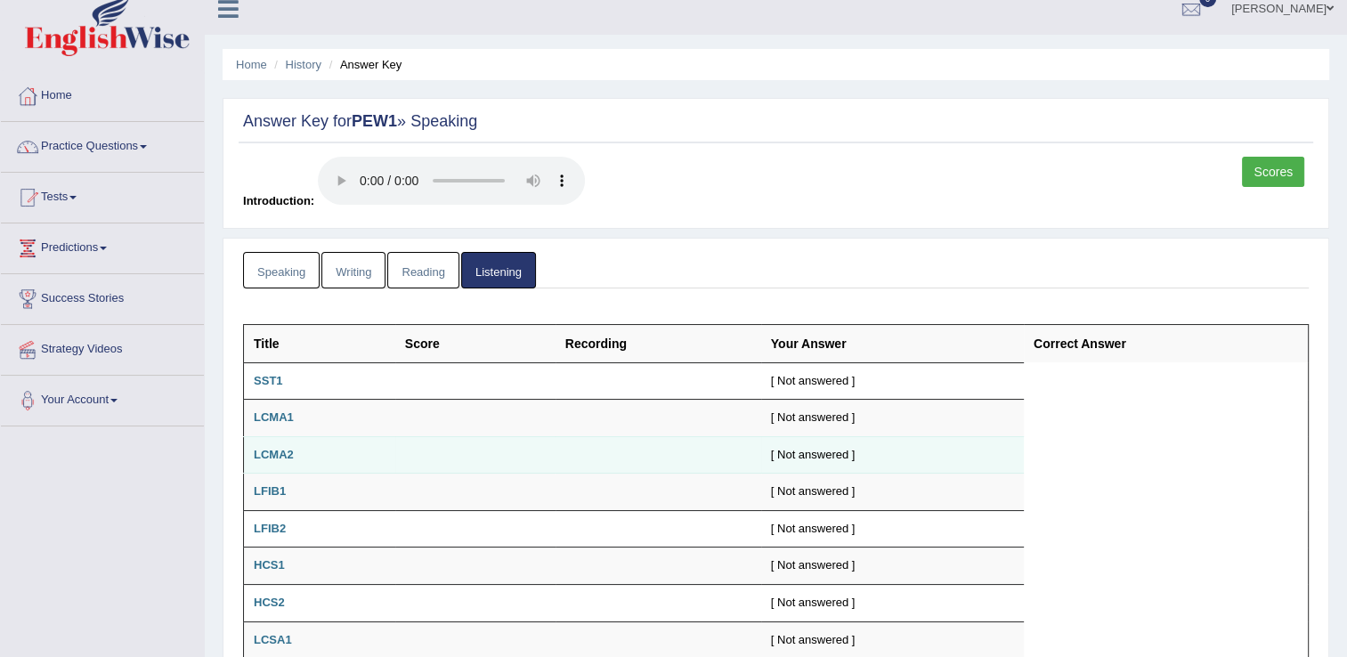
scroll to position [0, 0]
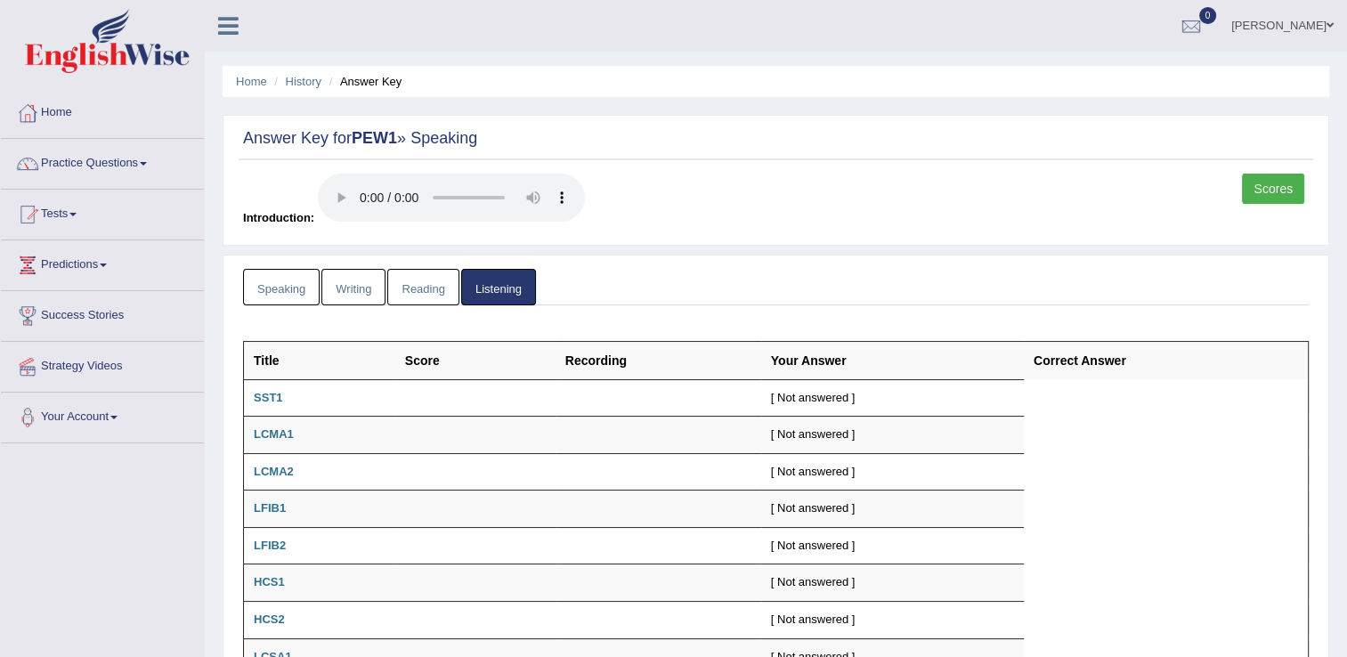
click at [411, 286] on link "Reading" at bounding box center [422, 287] width 71 height 36
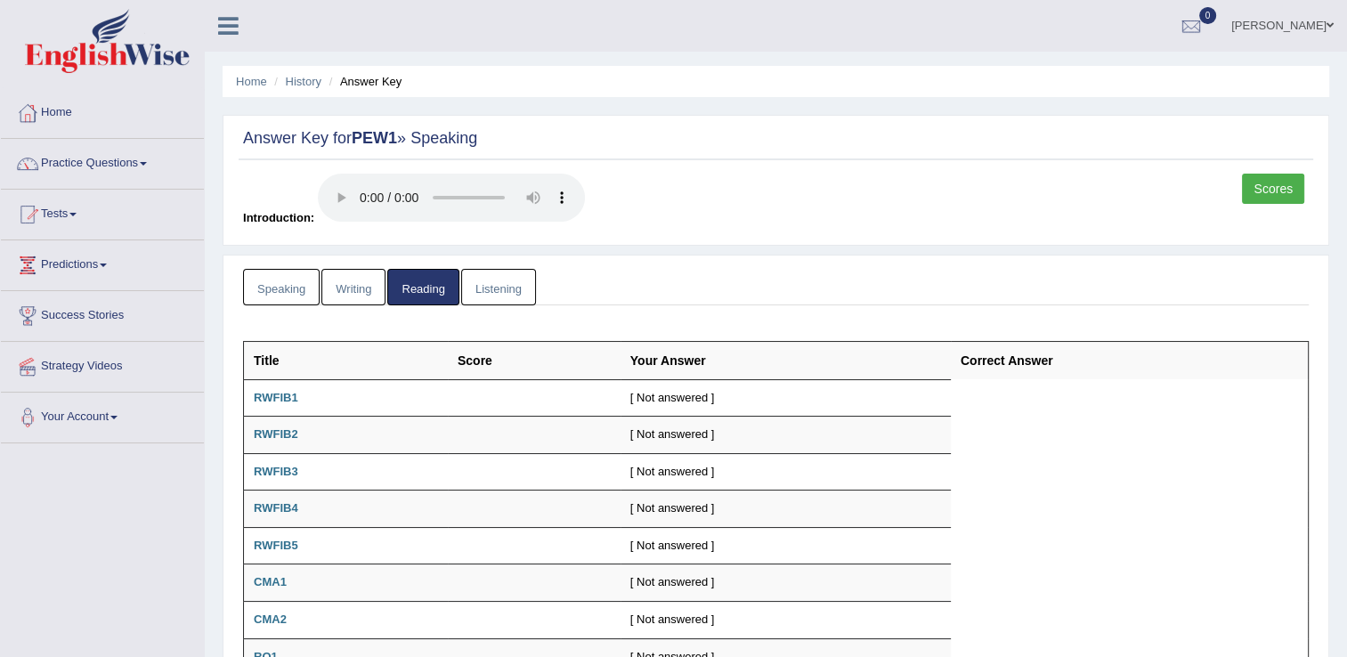
click at [367, 286] on link "Writing" at bounding box center [353, 287] width 64 height 36
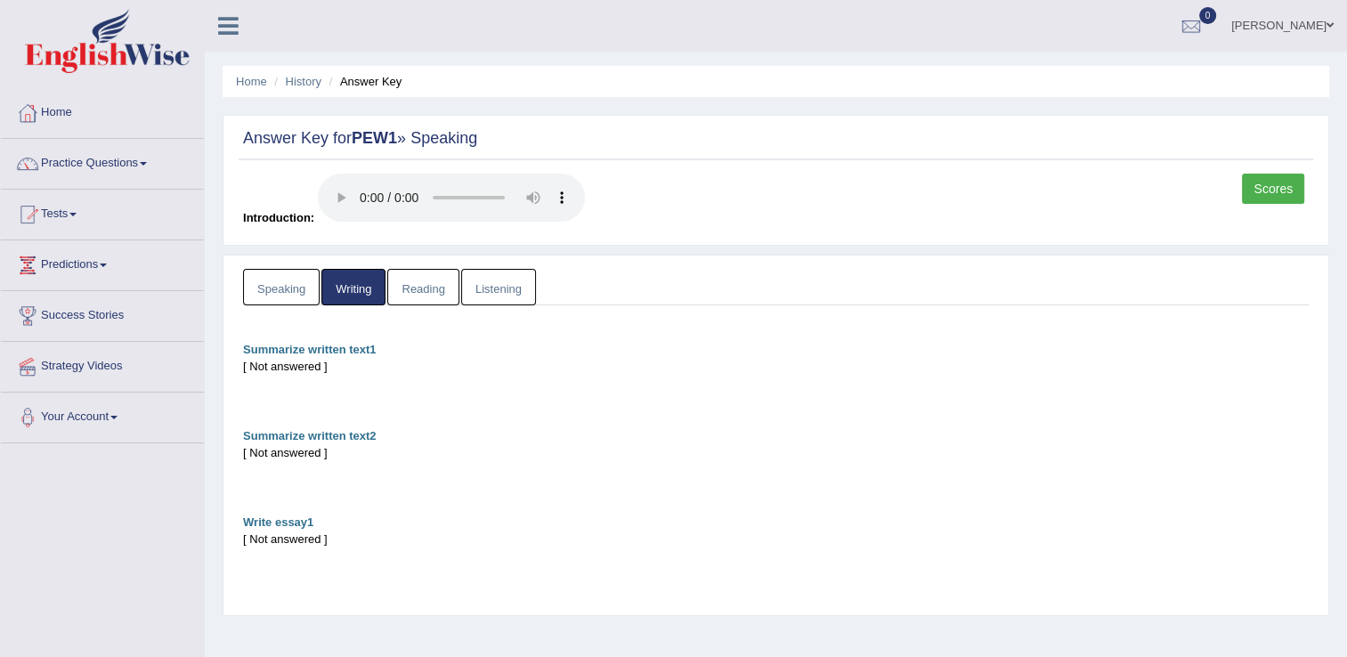
click at [278, 286] on link "Speaking" at bounding box center [281, 287] width 77 height 36
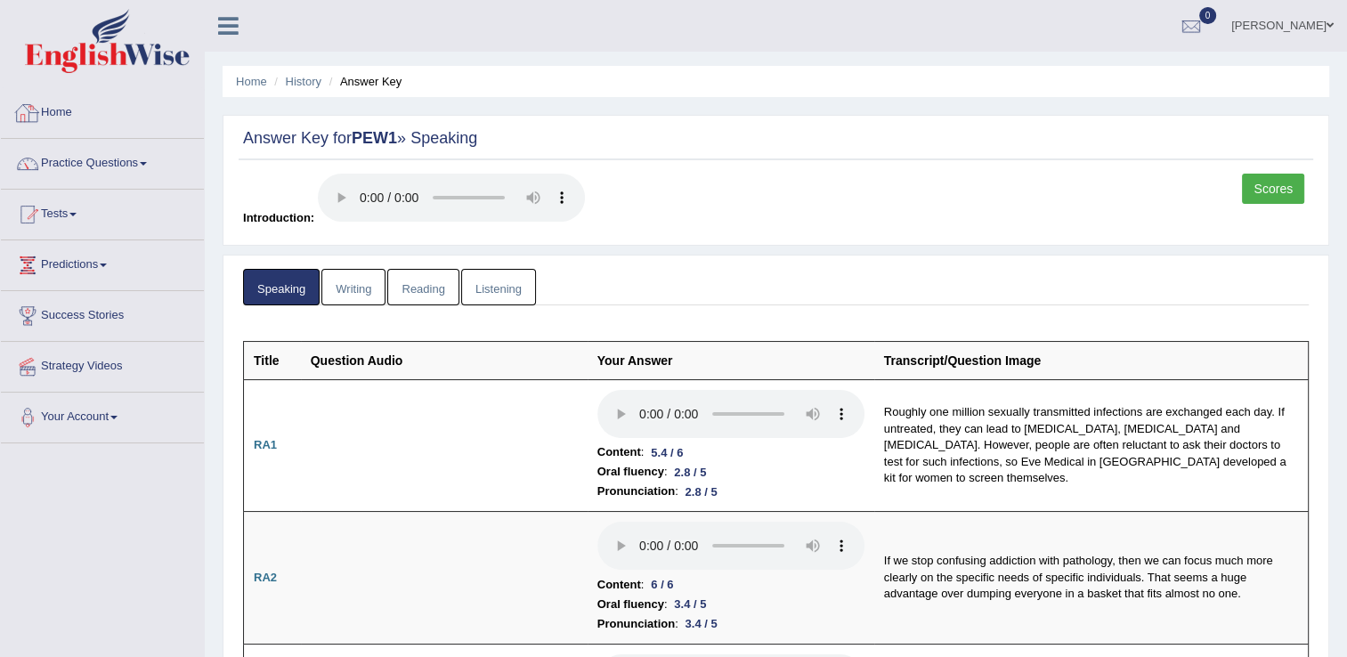
click at [56, 111] on link "Home" at bounding box center [102, 110] width 203 height 45
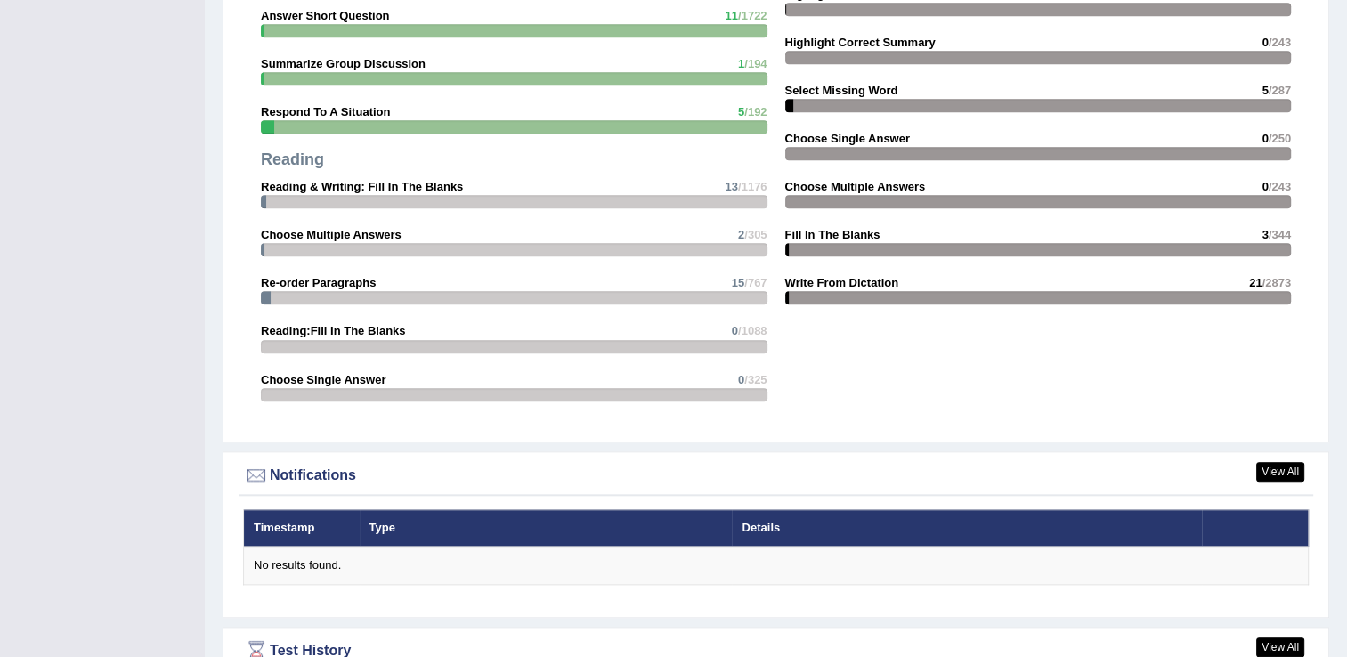
scroll to position [2078, 0]
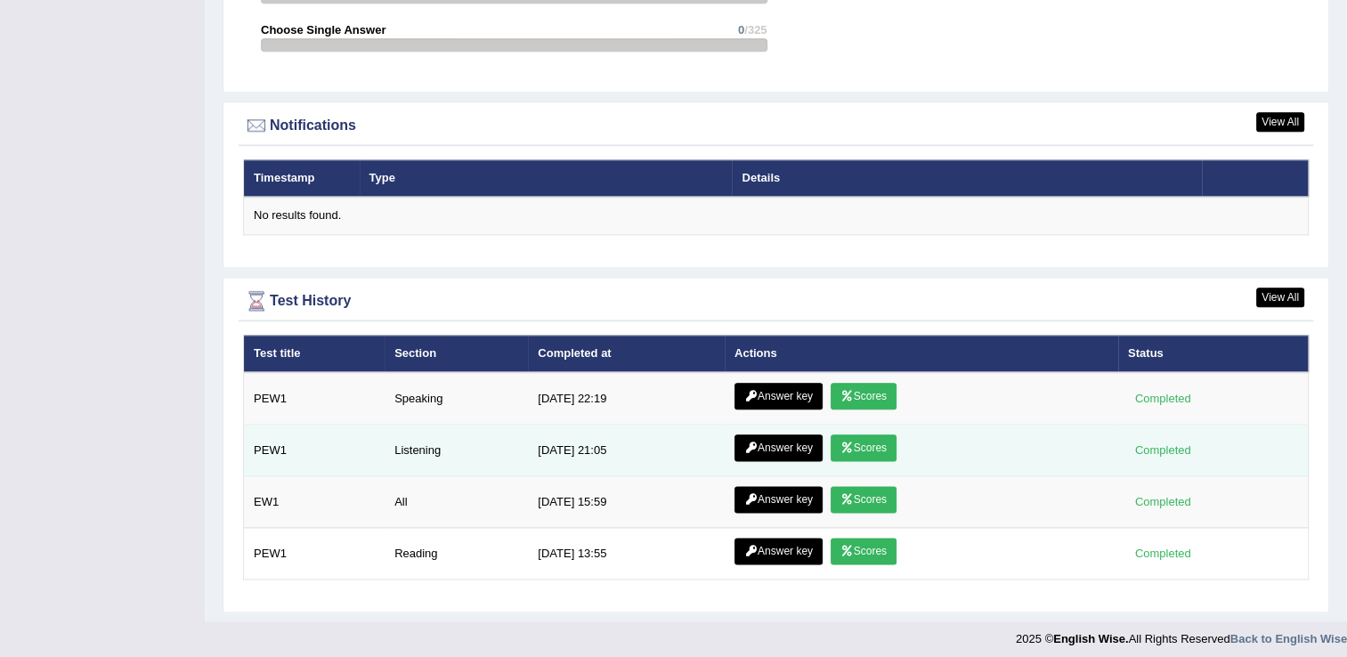
click at [753, 438] on link "Answer key" at bounding box center [778, 447] width 88 height 27
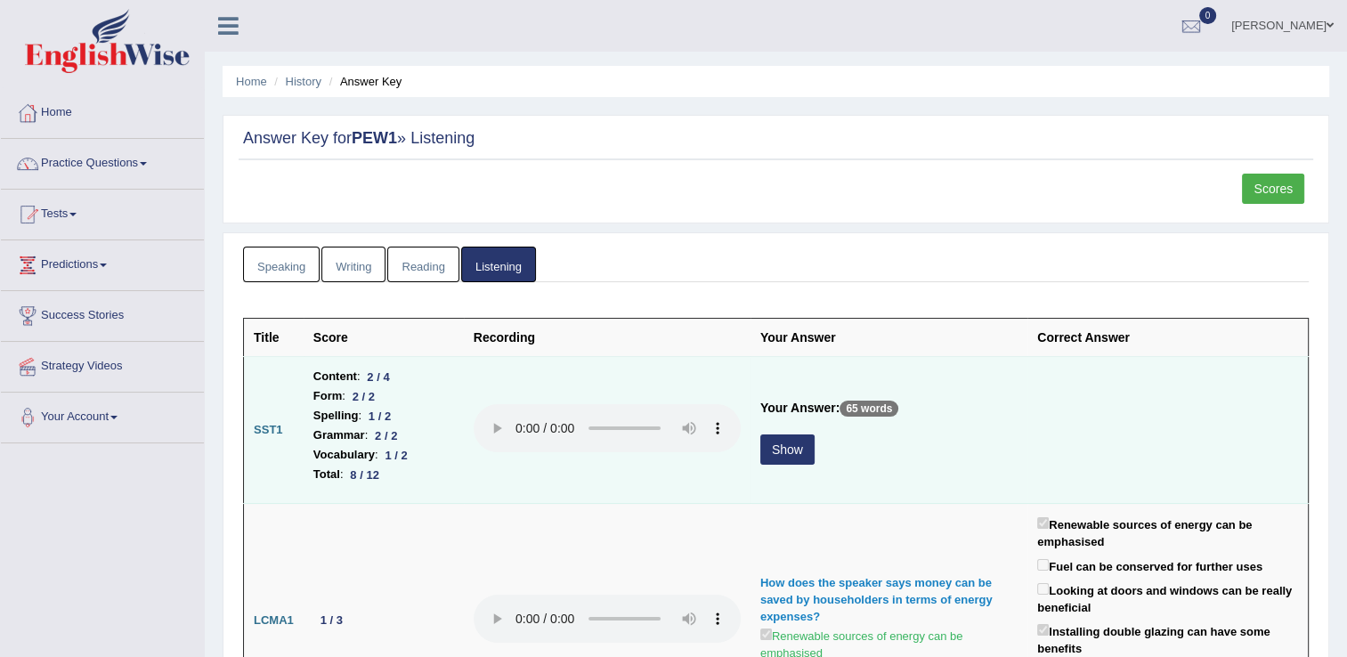
click at [774, 434] on button "Show" at bounding box center [787, 449] width 54 height 30
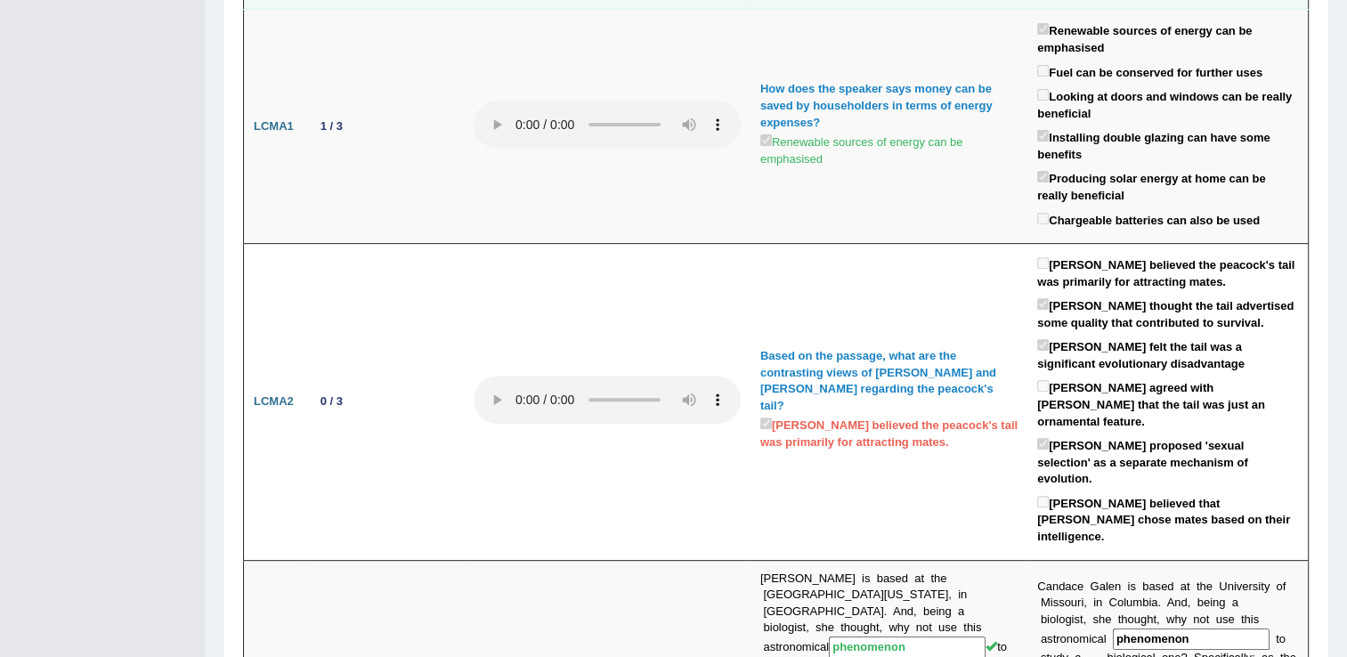
scroll to position [178, 0]
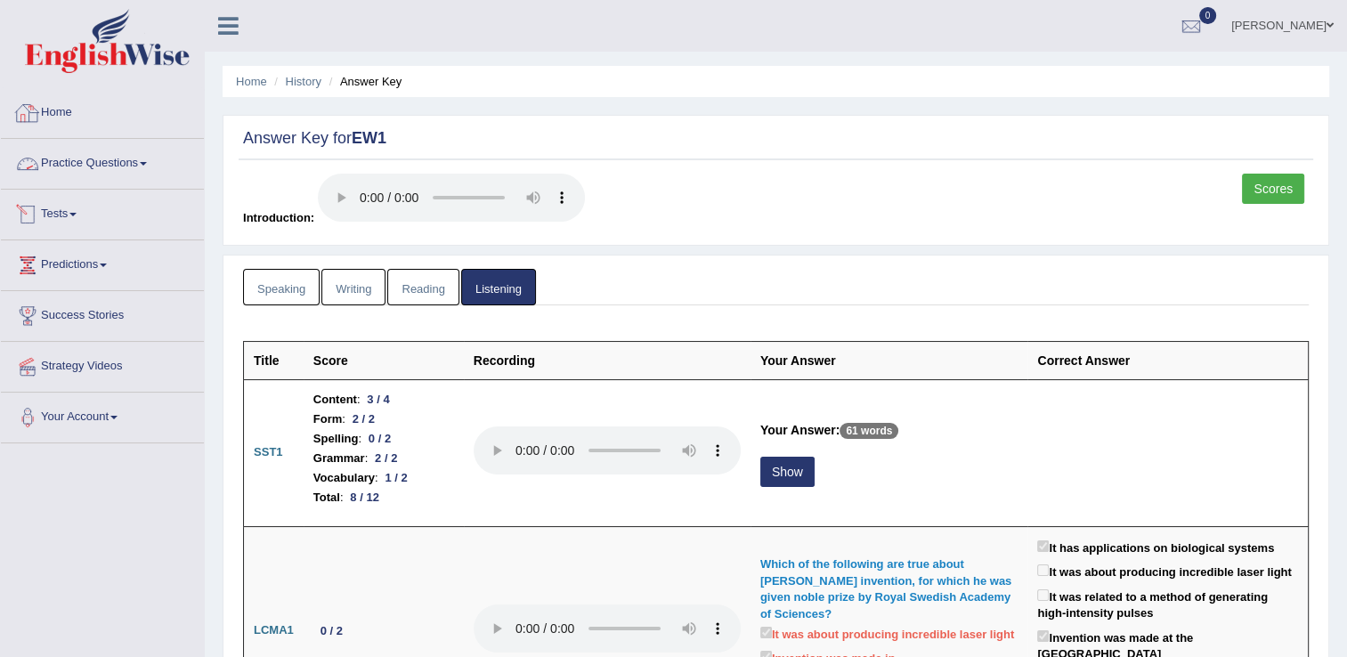
click at [73, 106] on link "Home" at bounding box center [102, 110] width 203 height 45
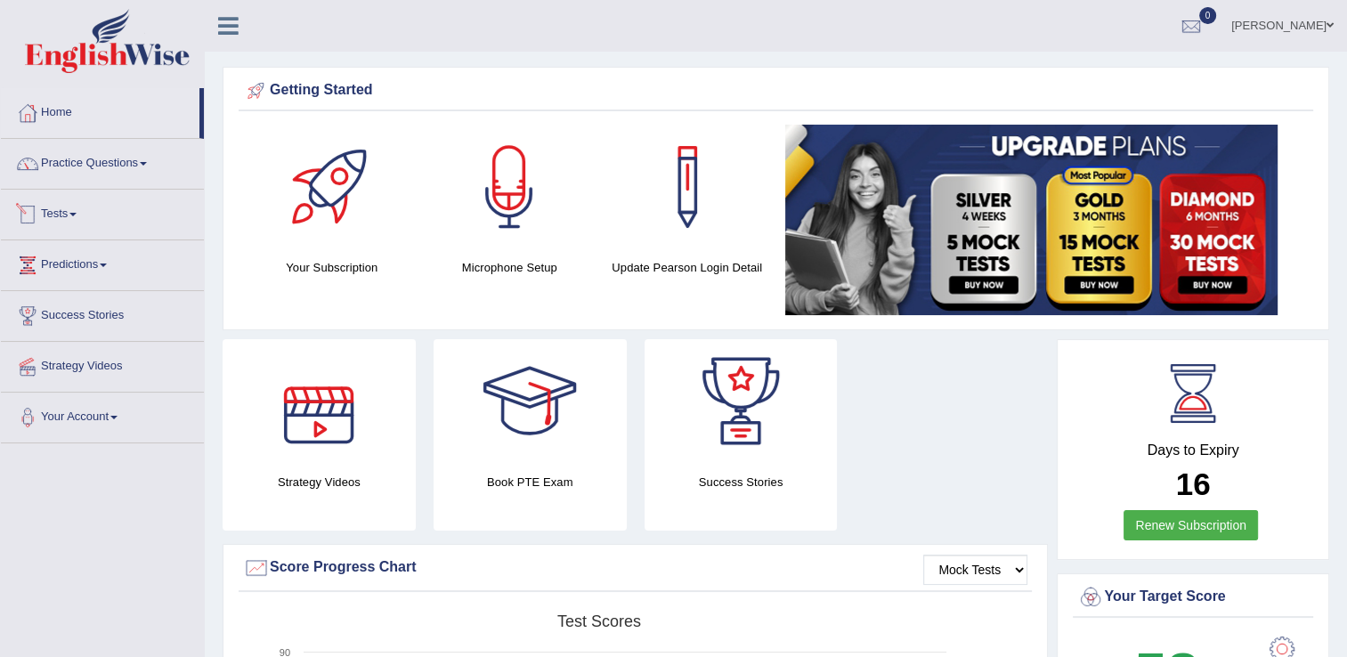
click at [84, 209] on link "Tests" at bounding box center [102, 212] width 203 height 45
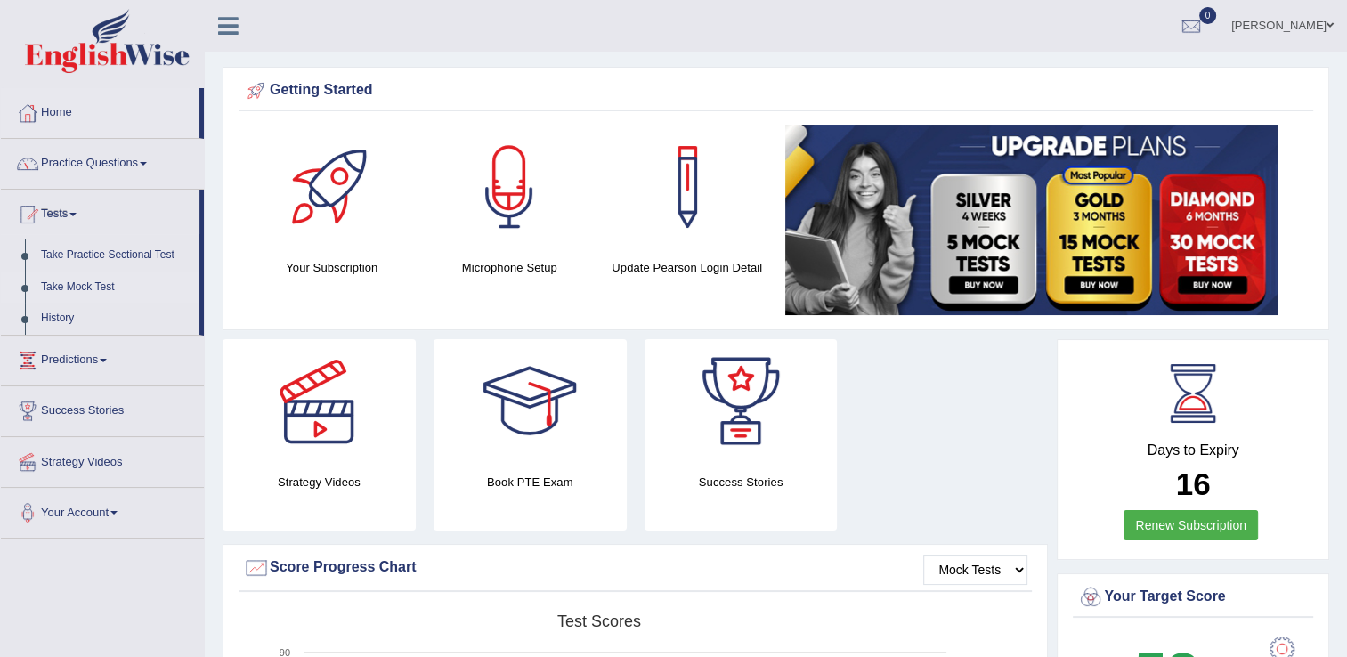
click at [68, 287] on link "Take Mock Test" at bounding box center [116, 288] width 166 height 32
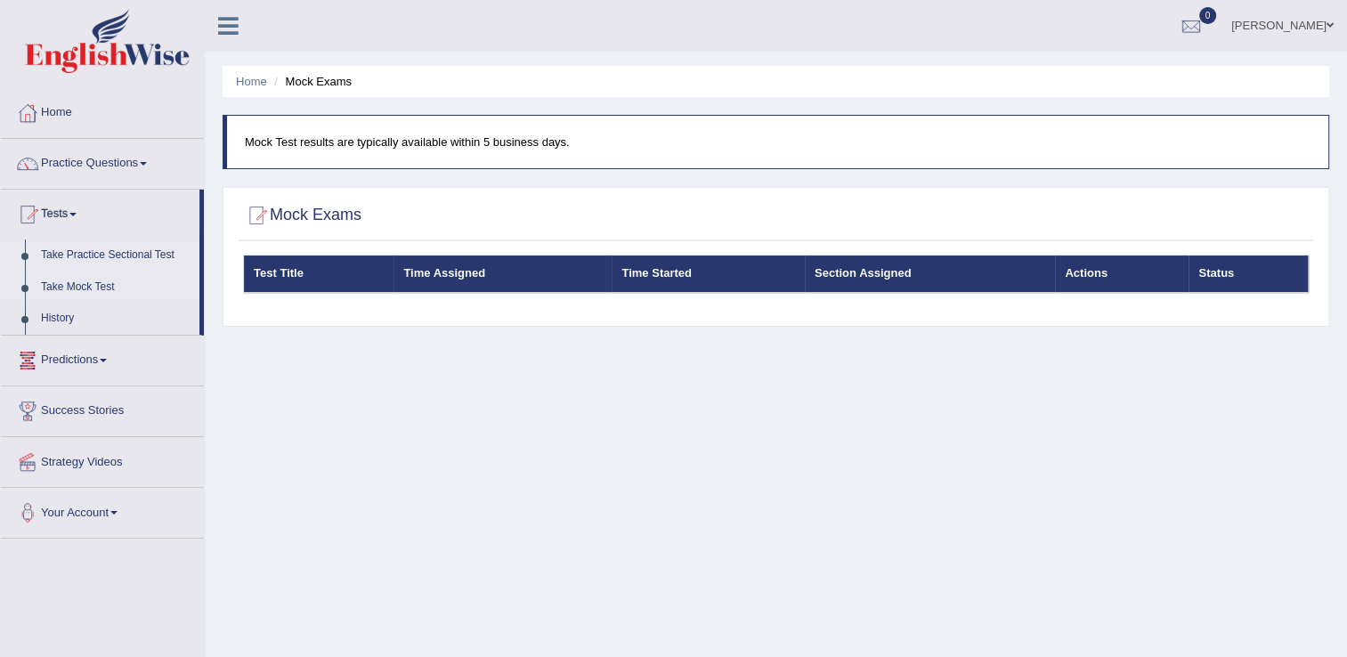
click at [78, 258] on link "Take Practice Sectional Test" at bounding box center [116, 255] width 166 height 32
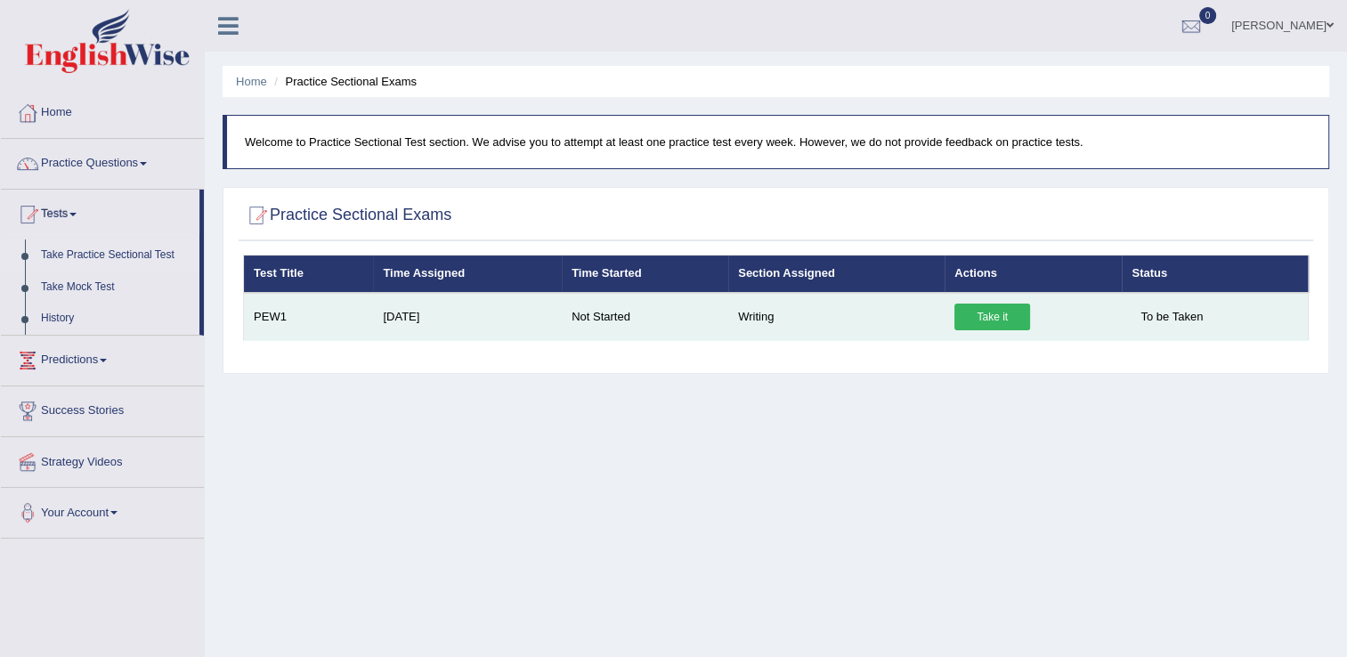
click at [971, 318] on link "Take it" at bounding box center [992, 317] width 76 height 27
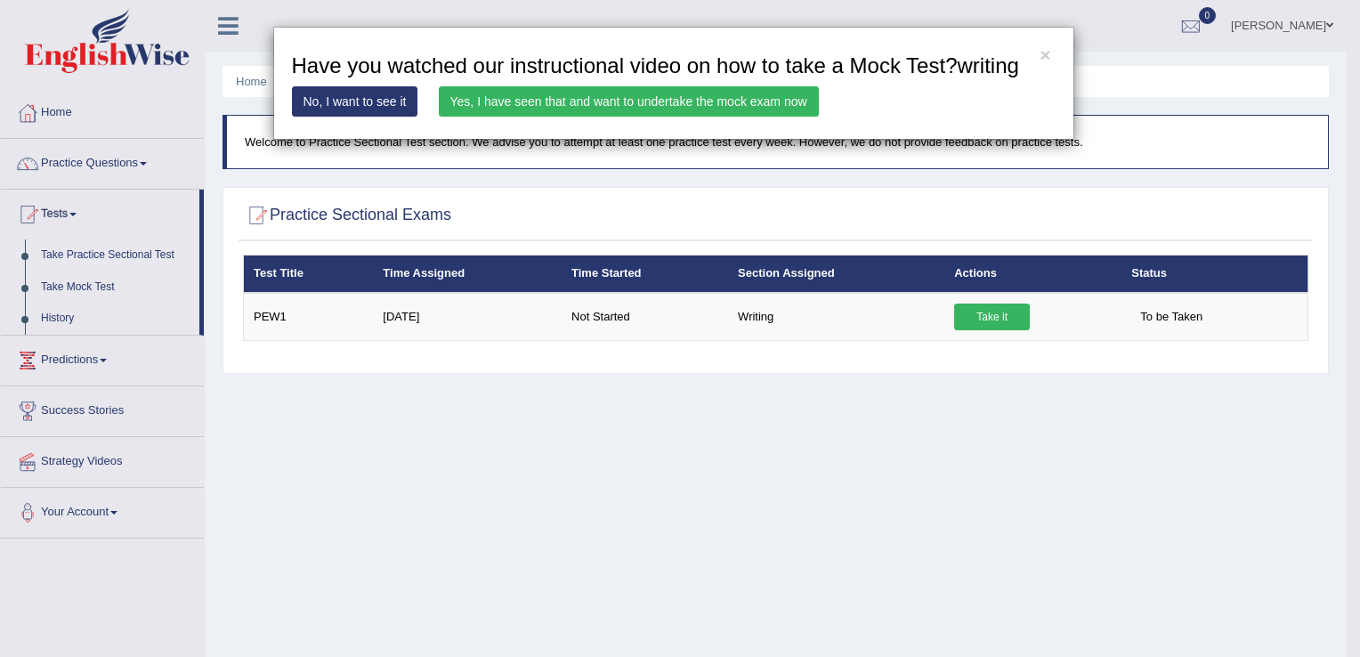
click at [718, 94] on link "Yes, I have seen that and want to undertake the mock exam now" at bounding box center [629, 101] width 380 height 30
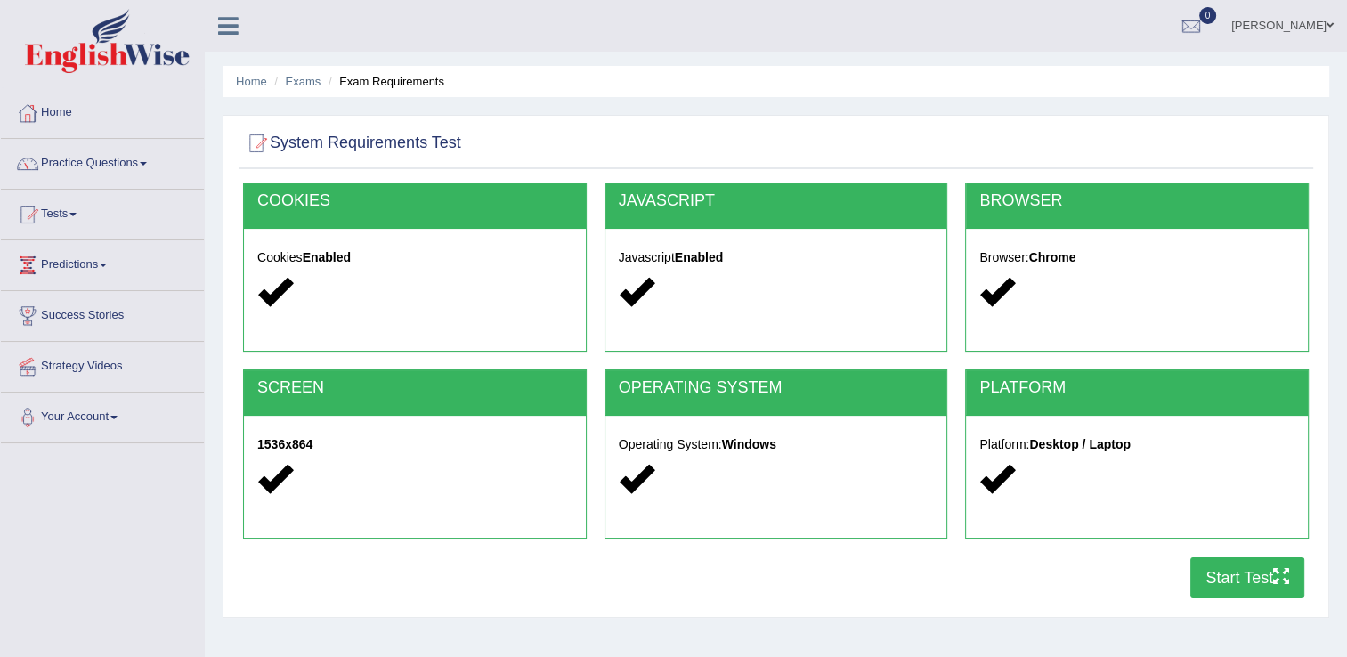
click at [1253, 575] on button "Start Test" at bounding box center [1247, 577] width 114 height 41
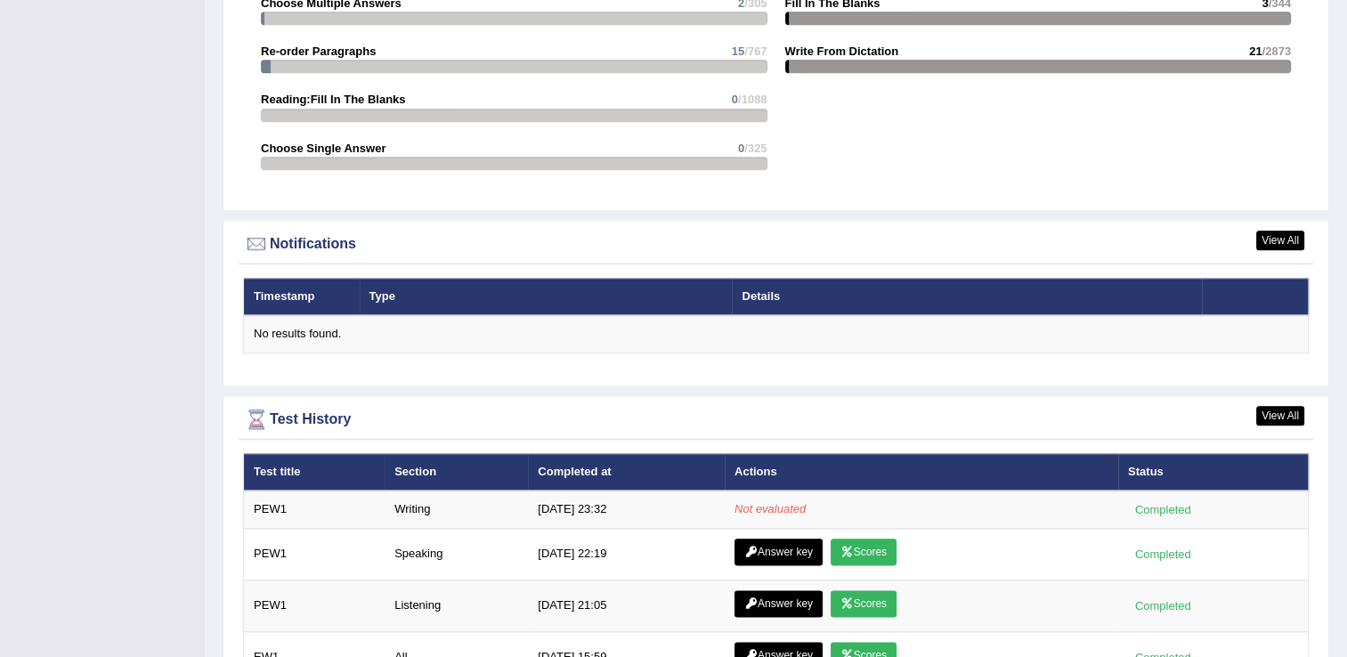
scroll to position [1958, 0]
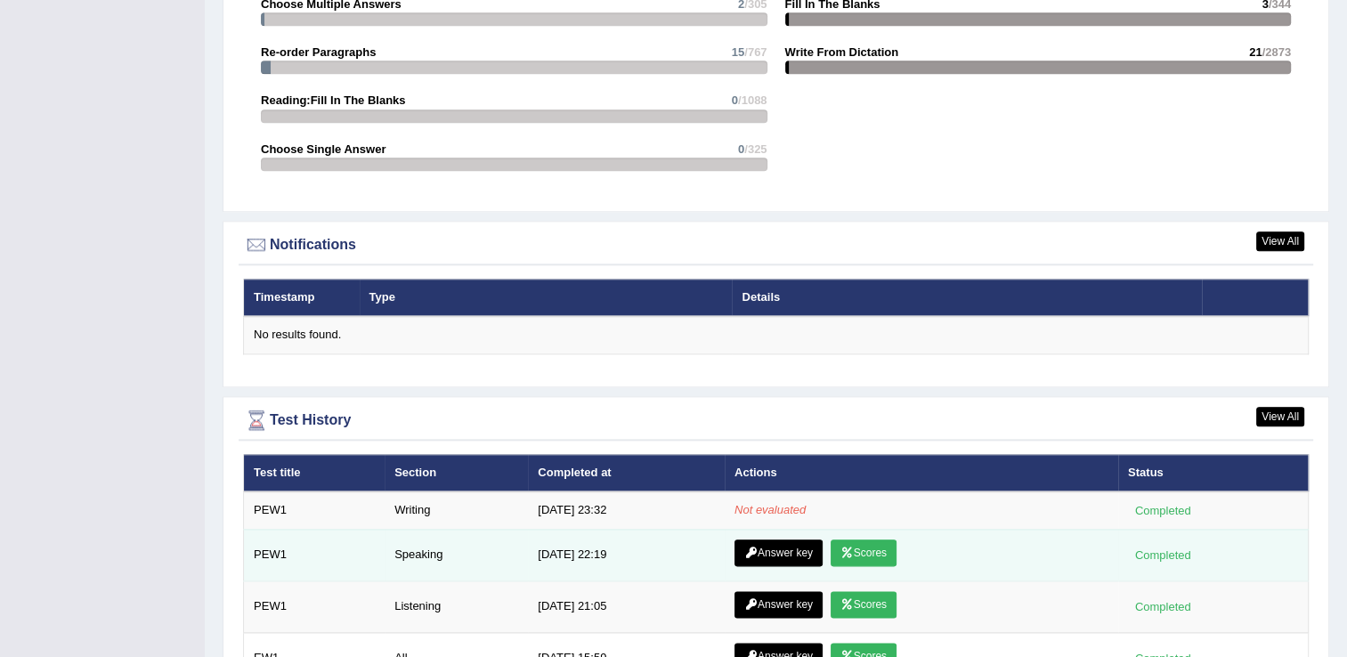
click at [862, 543] on link "Scores" at bounding box center [864, 552] width 66 height 27
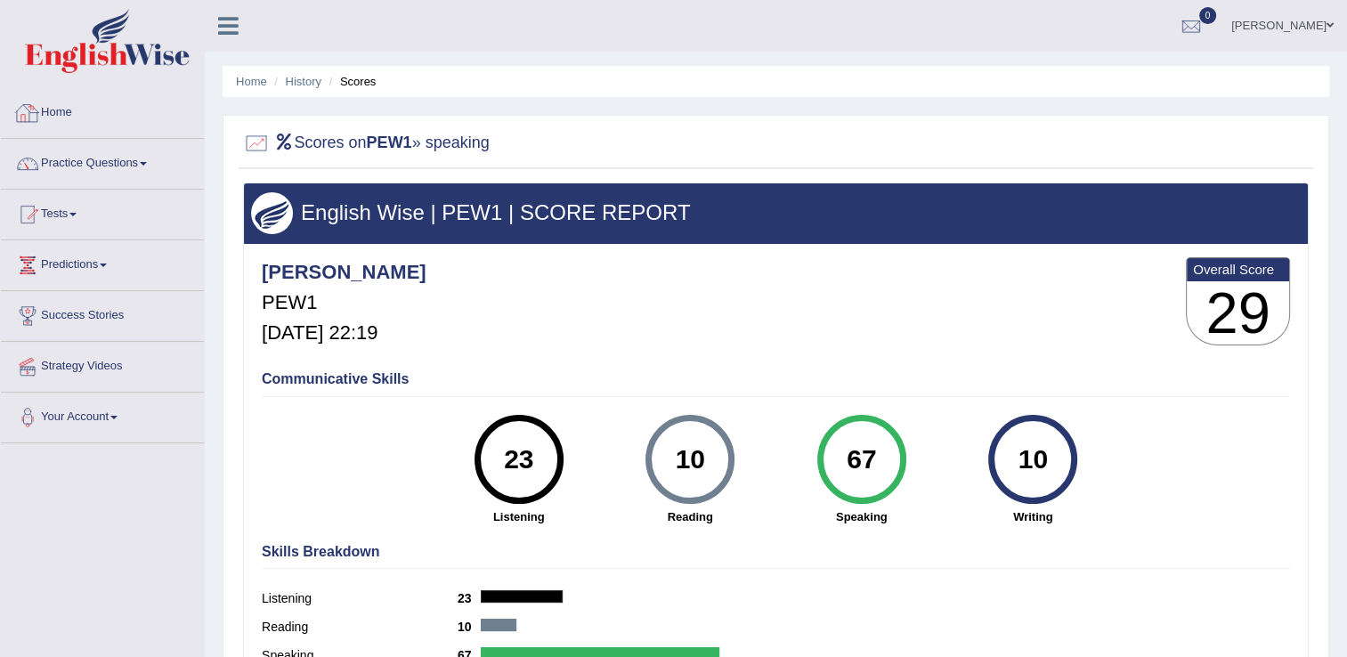
click at [65, 109] on link "Home" at bounding box center [102, 110] width 203 height 45
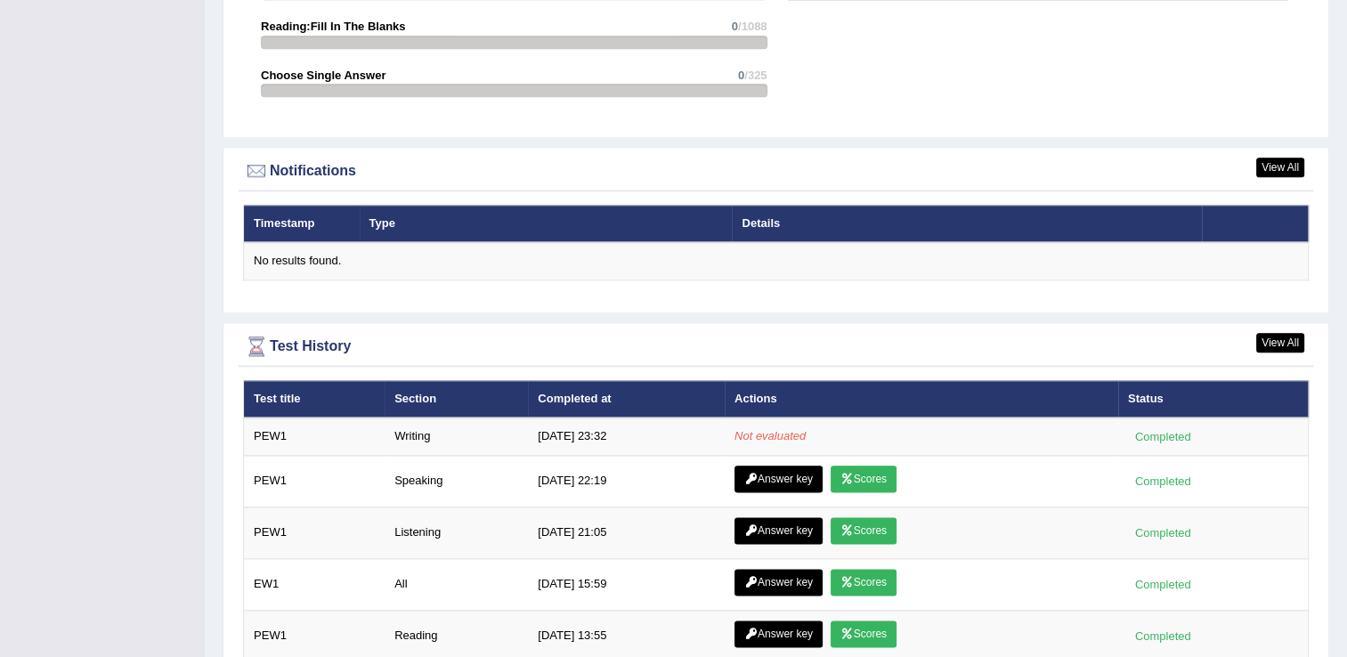
scroll to position [2115, 0]
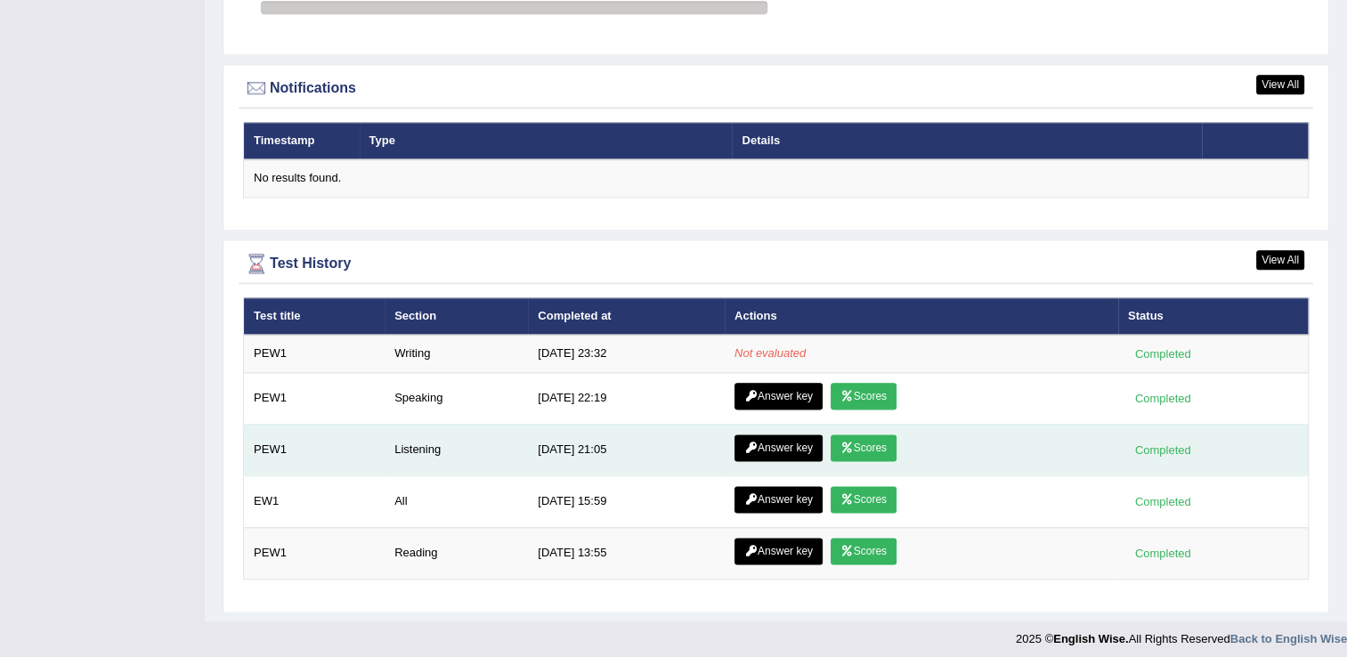
click at [865, 440] on link "Scores" at bounding box center [864, 447] width 66 height 27
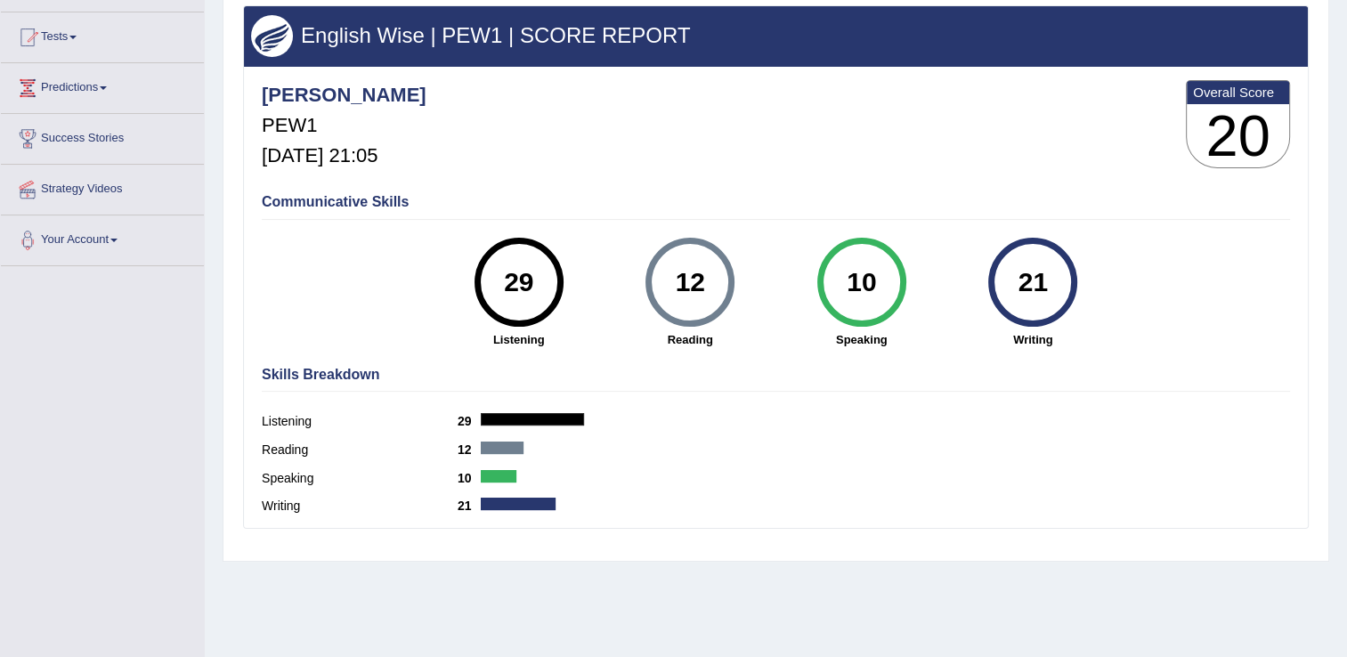
scroll to position [178, 0]
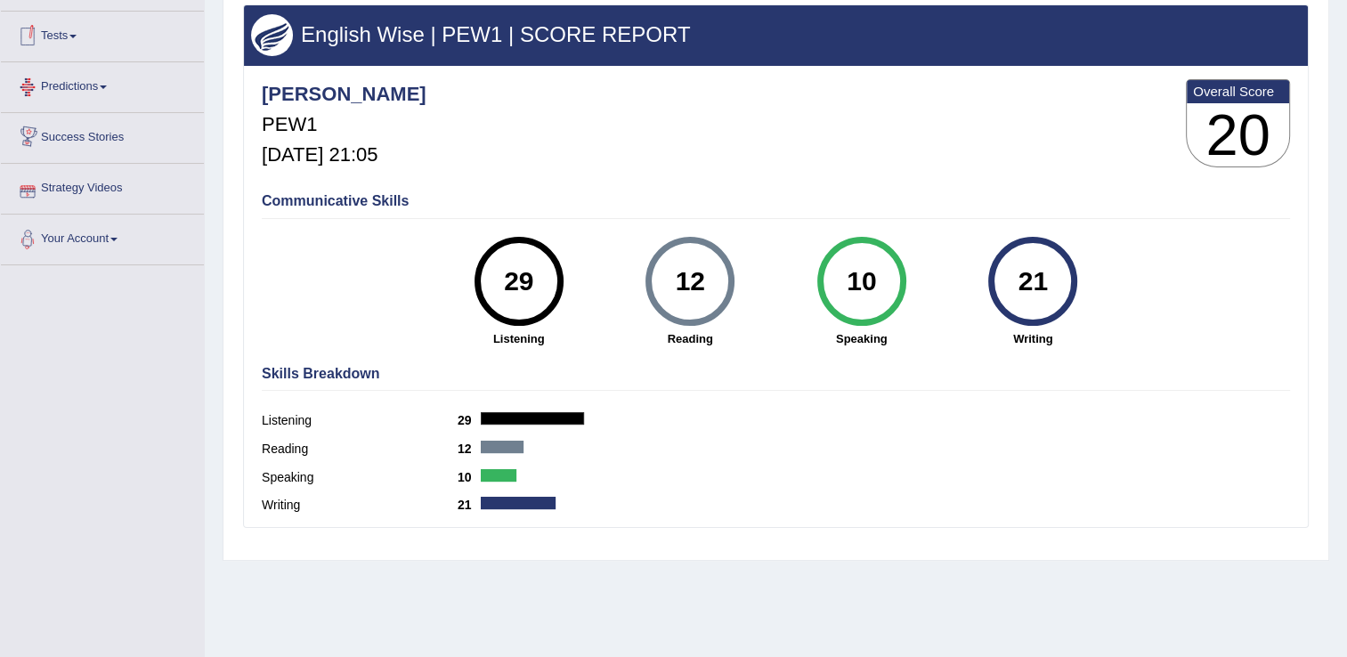
click at [64, 31] on link "Tests" at bounding box center [102, 34] width 203 height 45
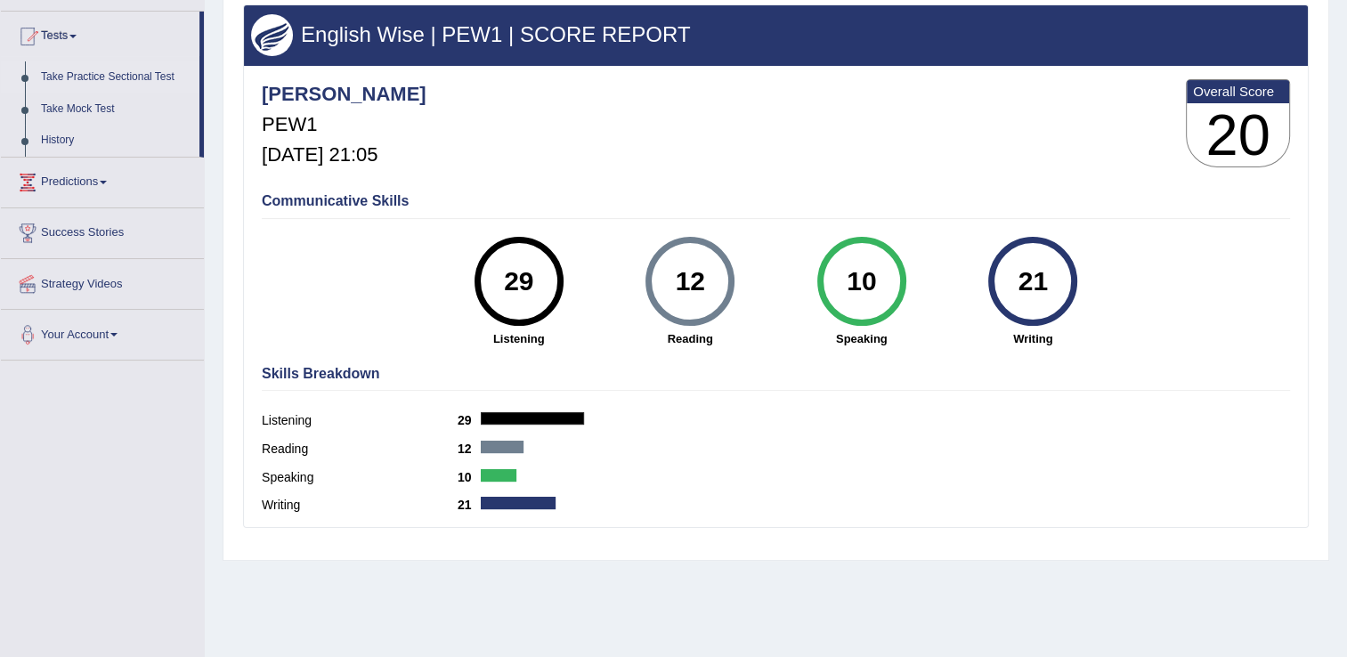
click at [136, 73] on link "Take Practice Sectional Test" at bounding box center [116, 77] width 166 height 32
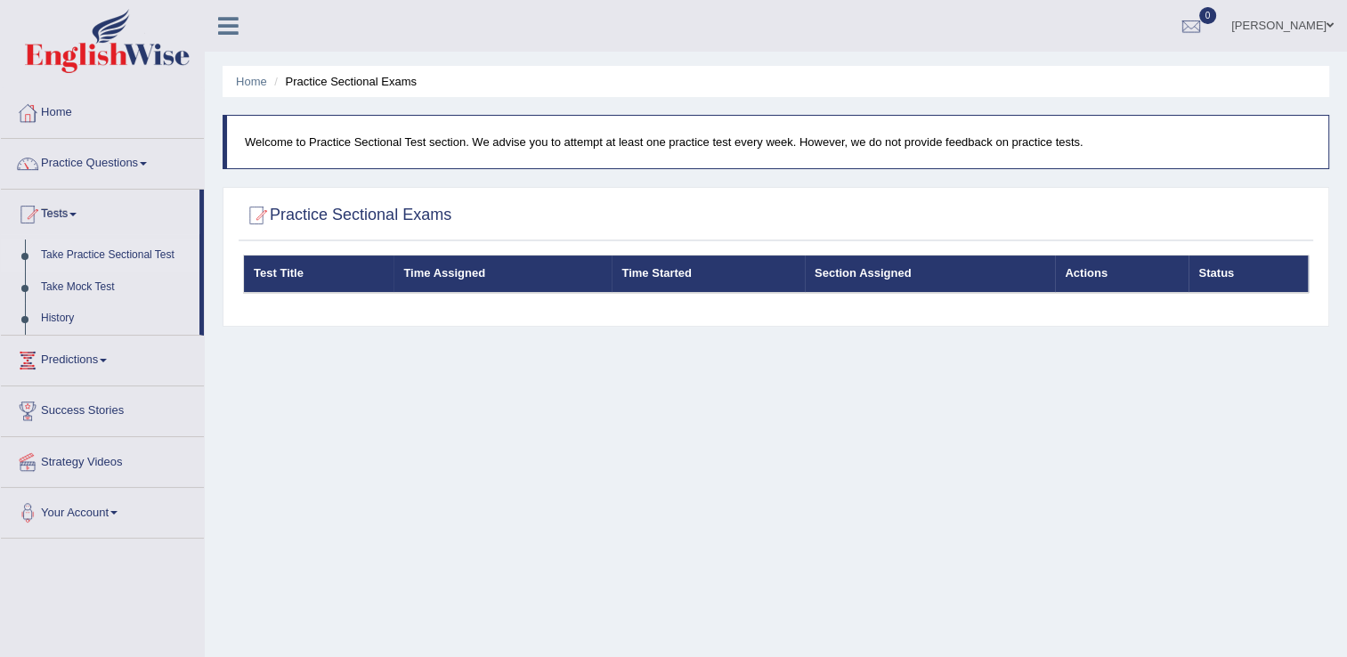
click at [144, 247] on link "Take Practice Sectional Test" at bounding box center [116, 255] width 166 height 32
click at [95, 276] on link "Take Mock Test" at bounding box center [116, 288] width 166 height 32
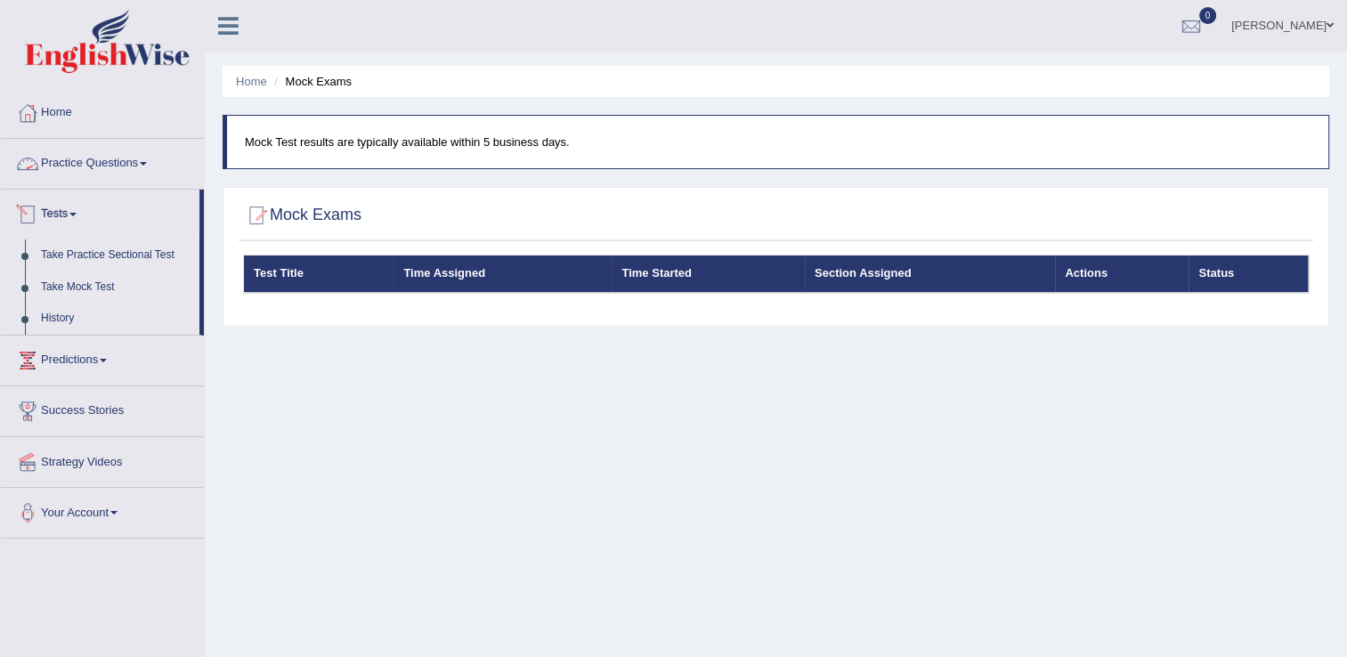
click at [122, 166] on link "Practice Questions" at bounding box center [102, 161] width 203 height 45
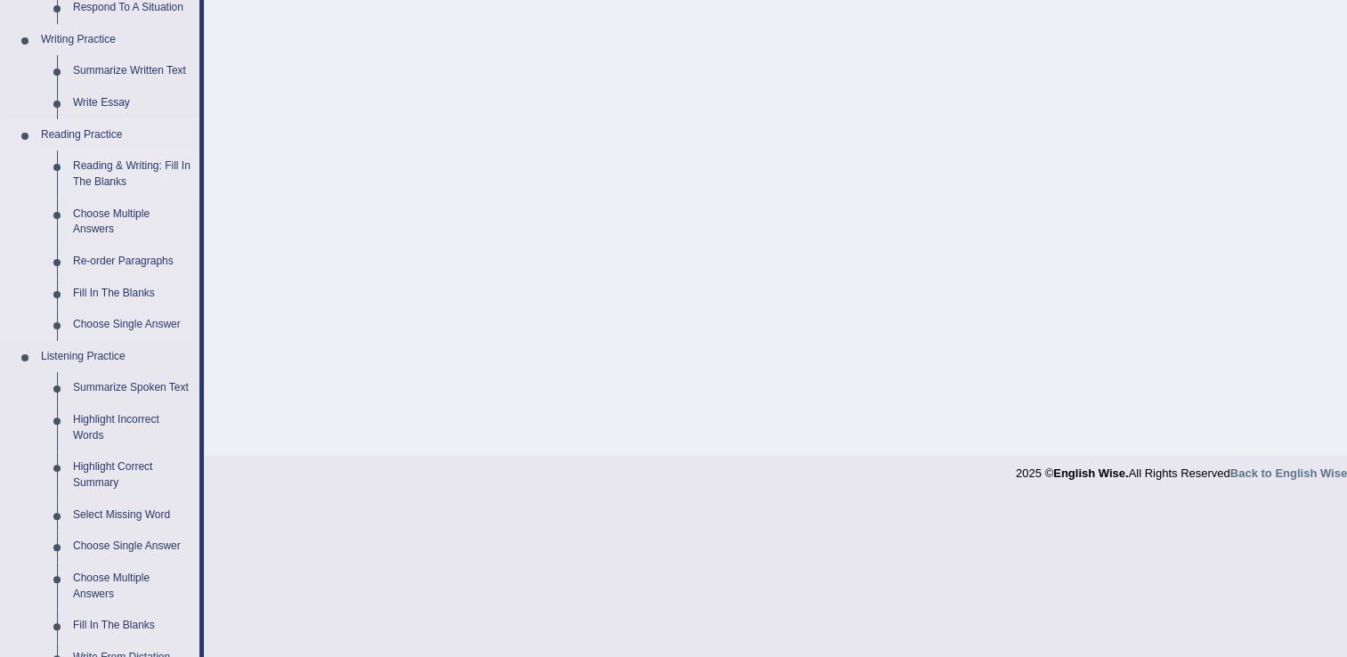
scroll to position [445, 0]
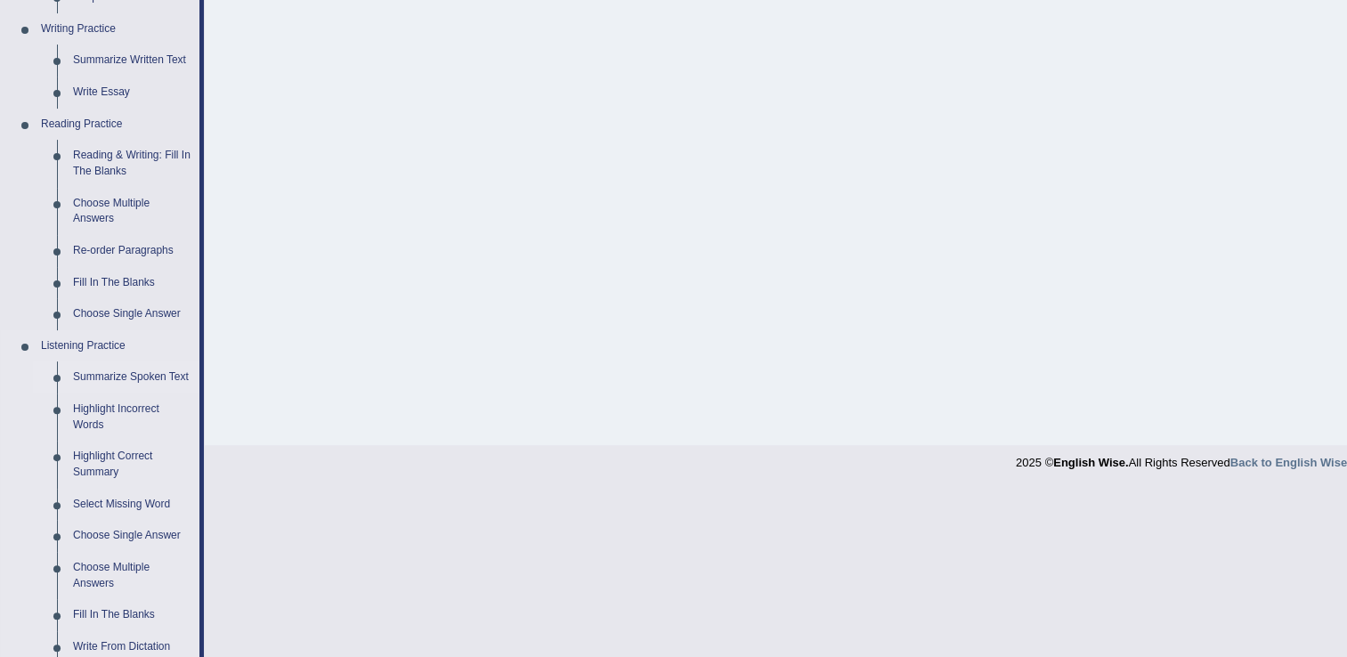
click at [133, 375] on link "Summarize Spoken Text" at bounding box center [132, 377] width 134 height 32
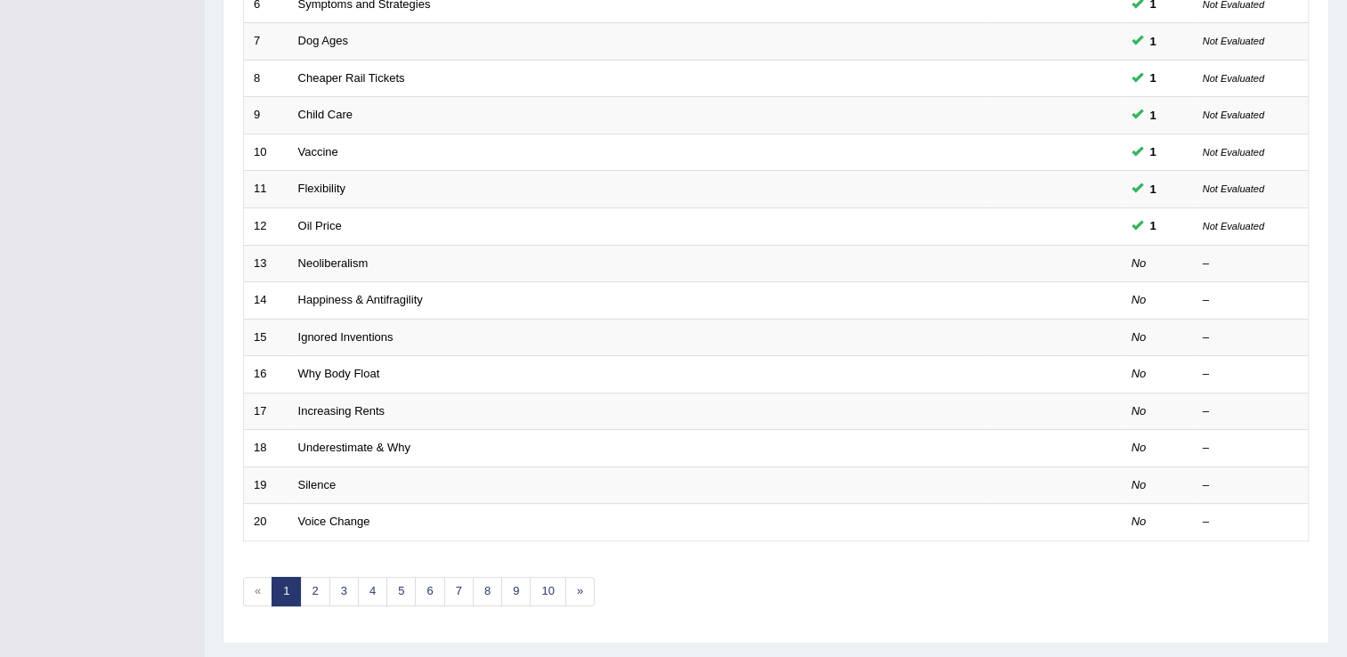
scroll to position [516, 0]
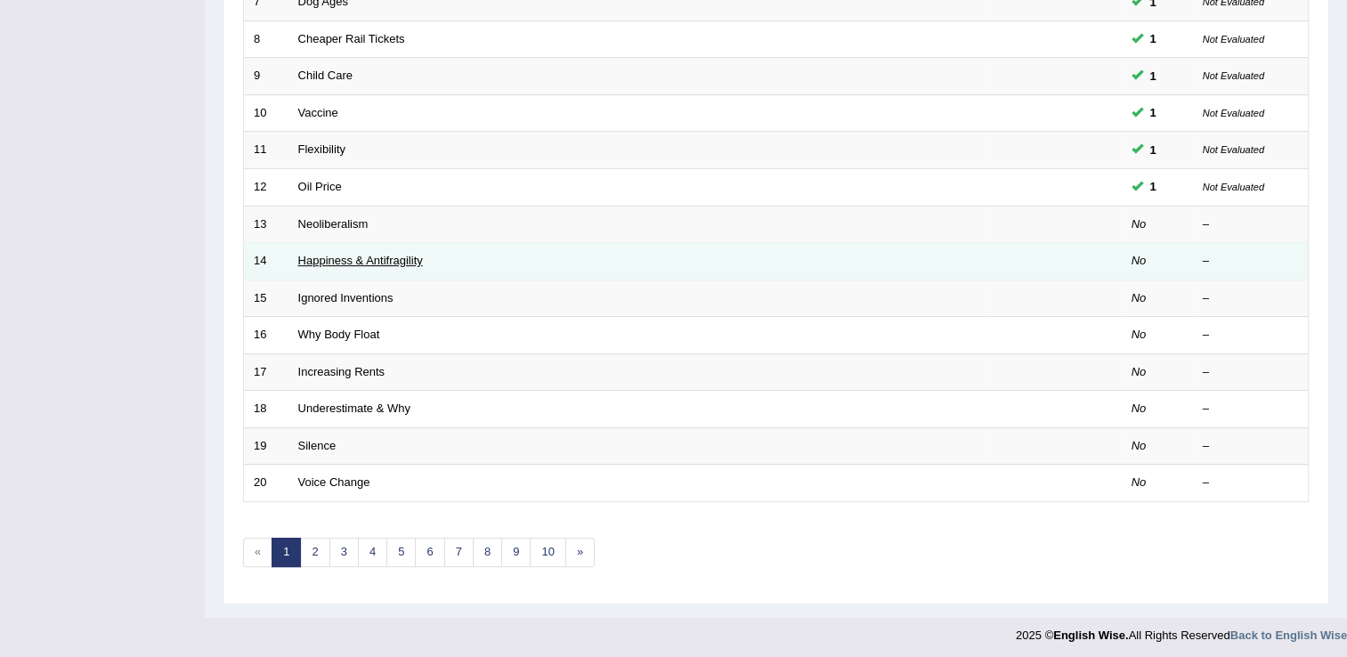
click at [320, 254] on link "Happiness & Antifragility" at bounding box center [360, 260] width 125 height 13
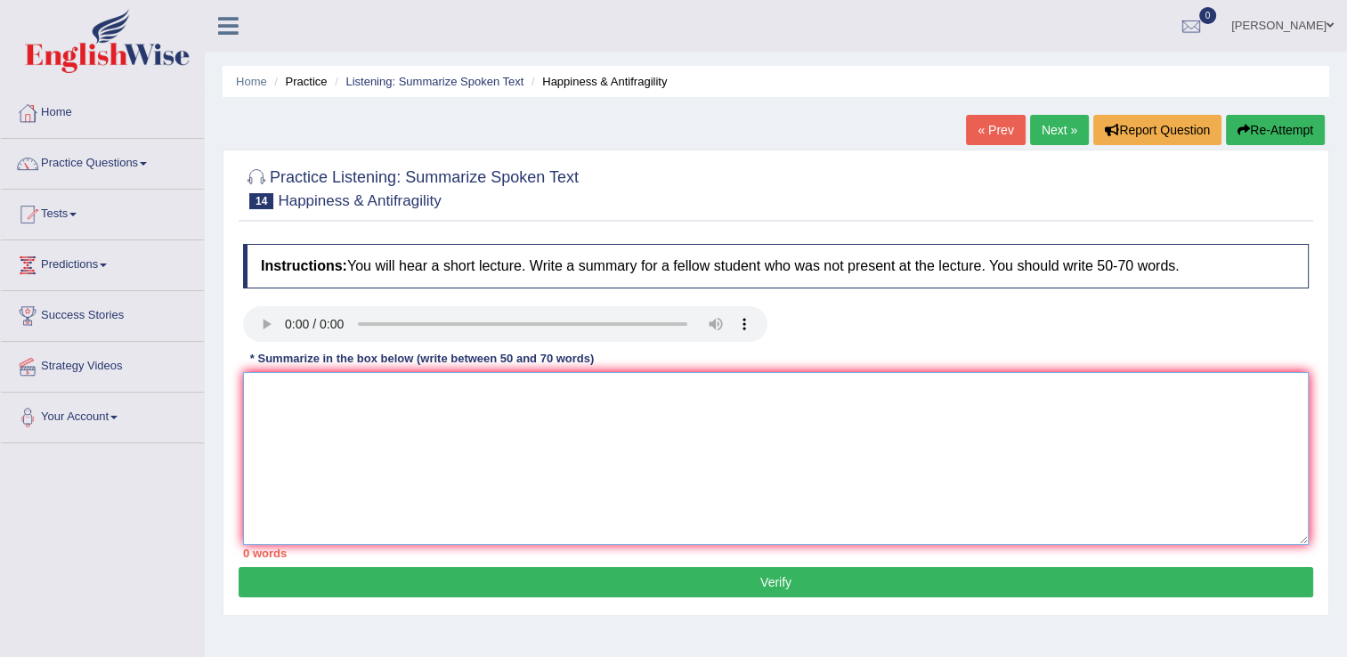
click at [460, 420] on textarea at bounding box center [776, 458] width 1066 height 173
click at [588, 426] on textarea at bounding box center [776, 458] width 1066 height 173
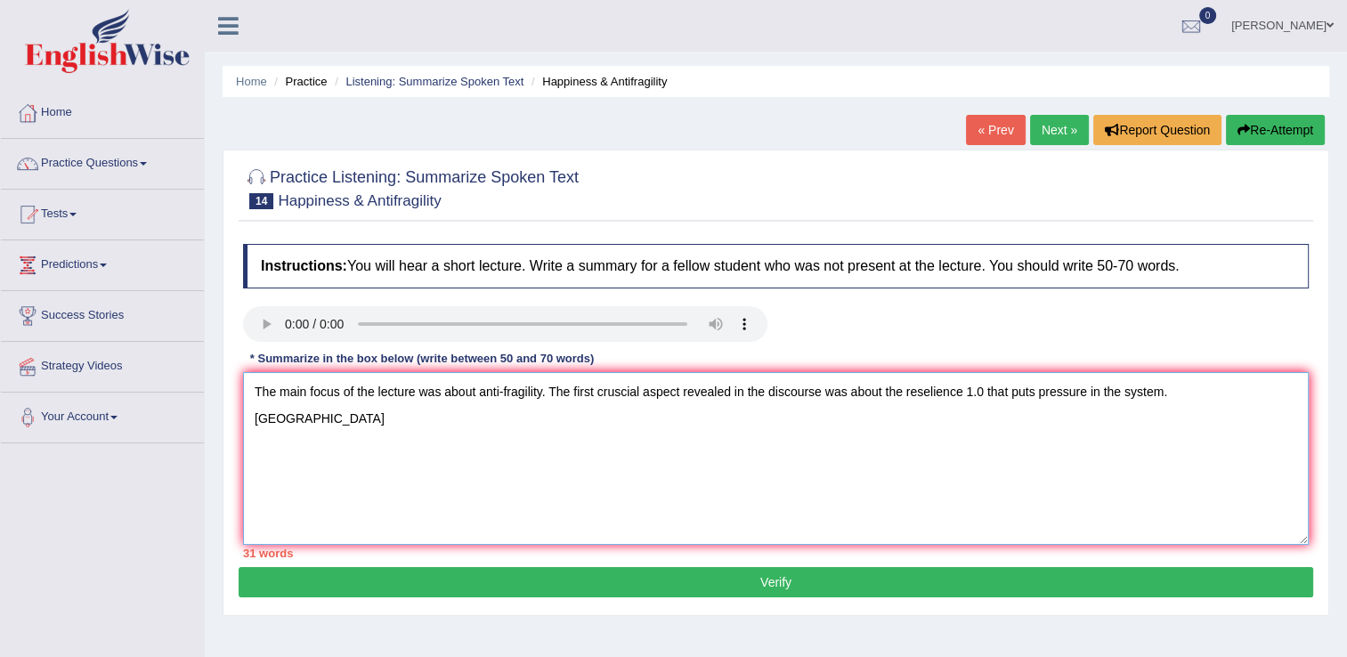
click at [621, 395] on textarea "The main focus of the lecture was about anti-fragility. The first cruscial aspe…" at bounding box center [776, 458] width 1066 height 173
click at [1218, 396] on textarea "The main focus of the lecture was about anti-fragility. The first crucial aspec…" at bounding box center [776, 458] width 1066 height 173
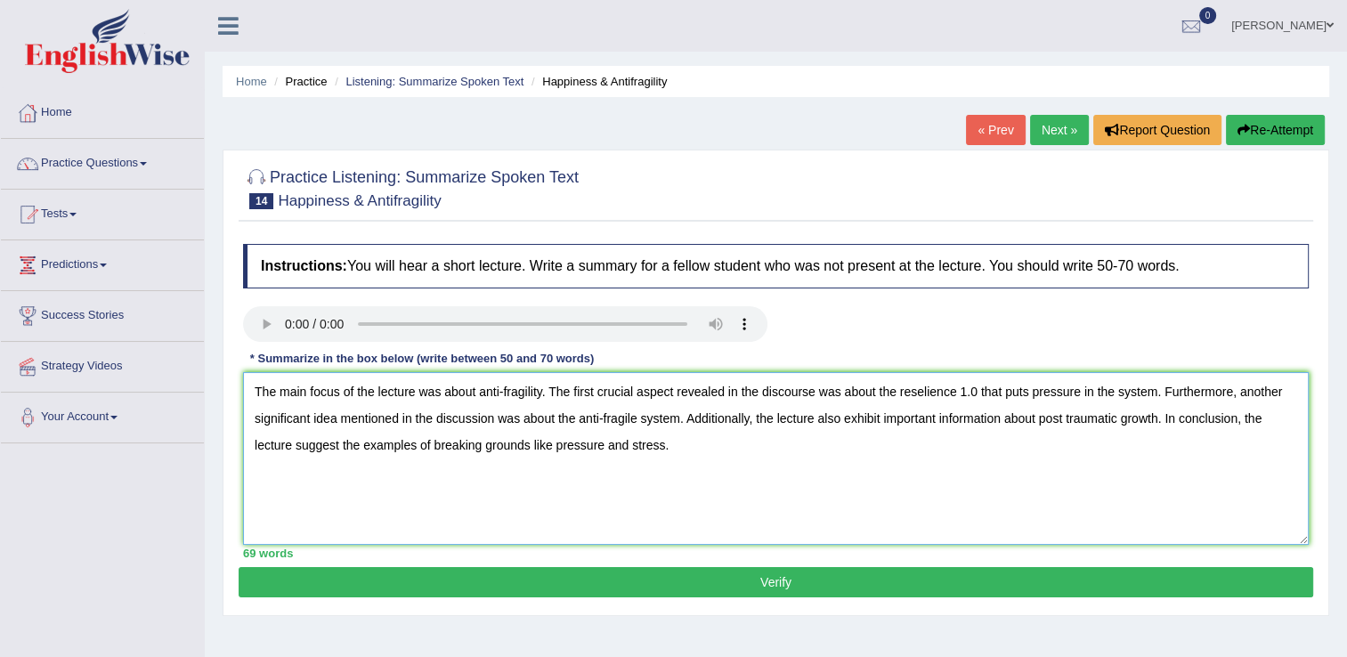
type textarea "The main focus of the lecture was about anti-fragility. The first crucial aspec…"
click at [674, 580] on button "Verify" at bounding box center [776, 582] width 1074 height 30
